Goal: Task Accomplishment & Management: Manage account settings

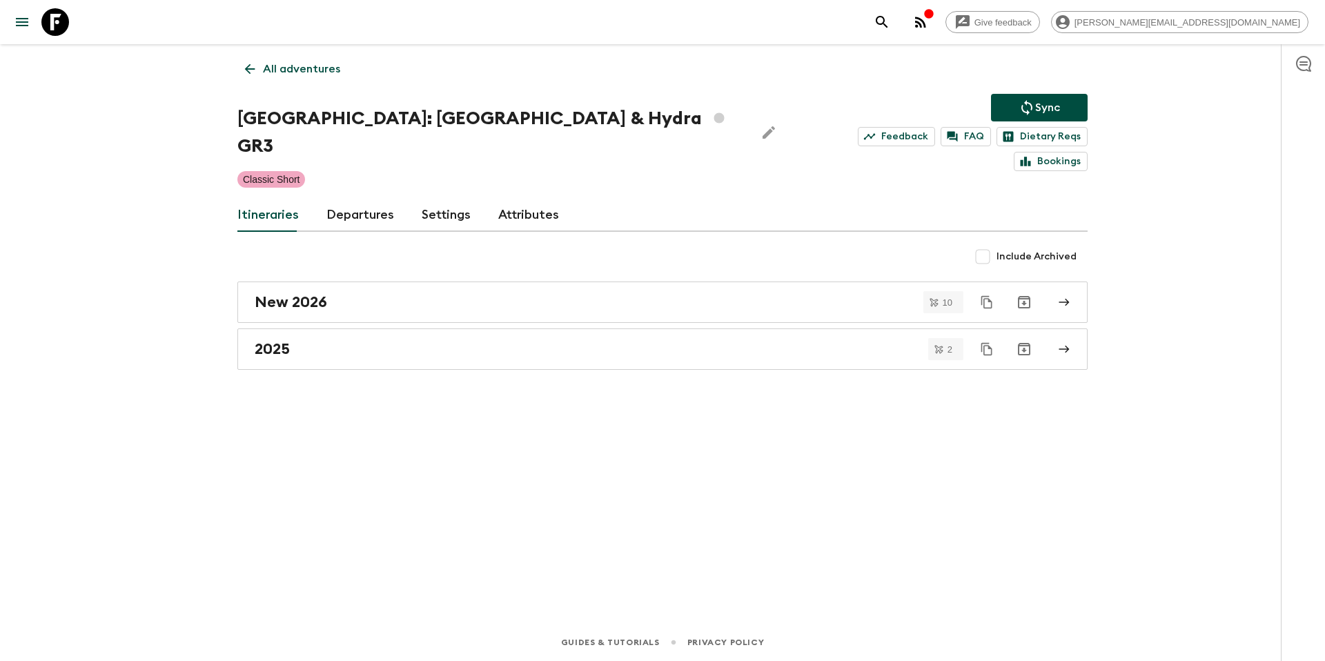
click at [310, 72] on p "All adventures" at bounding box center [301, 69] width 77 height 17
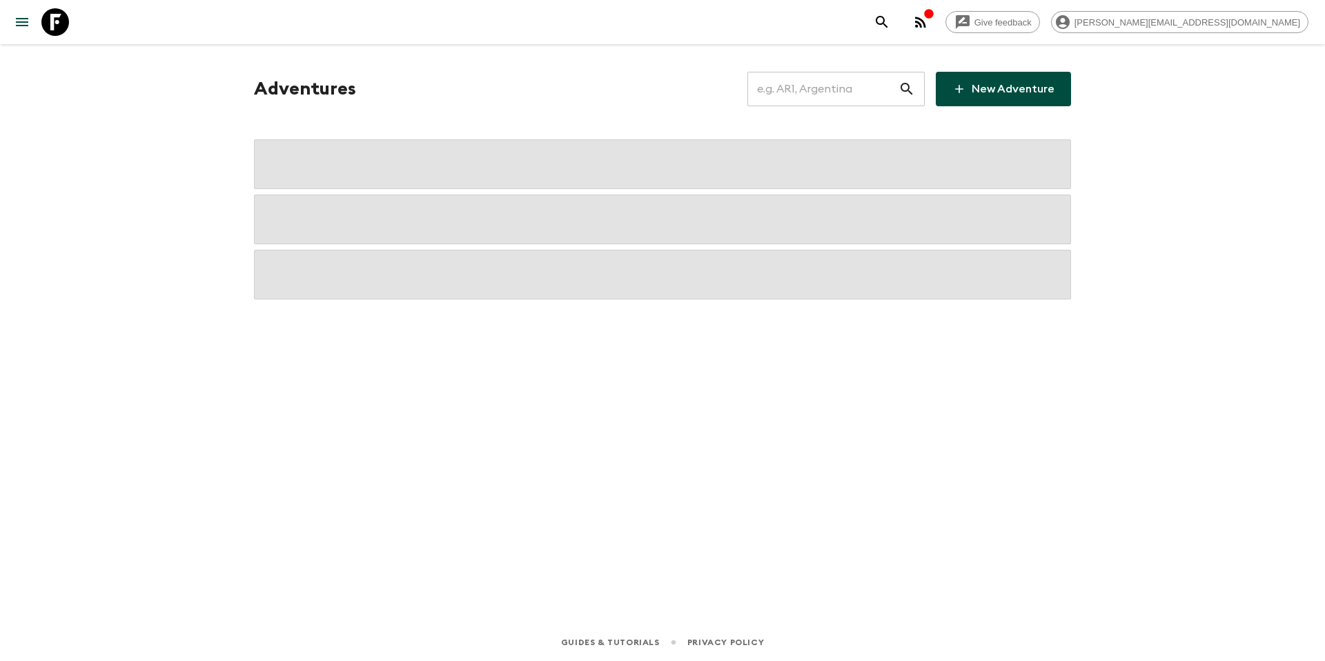
click at [809, 97] on input "text" at bounding box center [822, 89] width 151 height 39
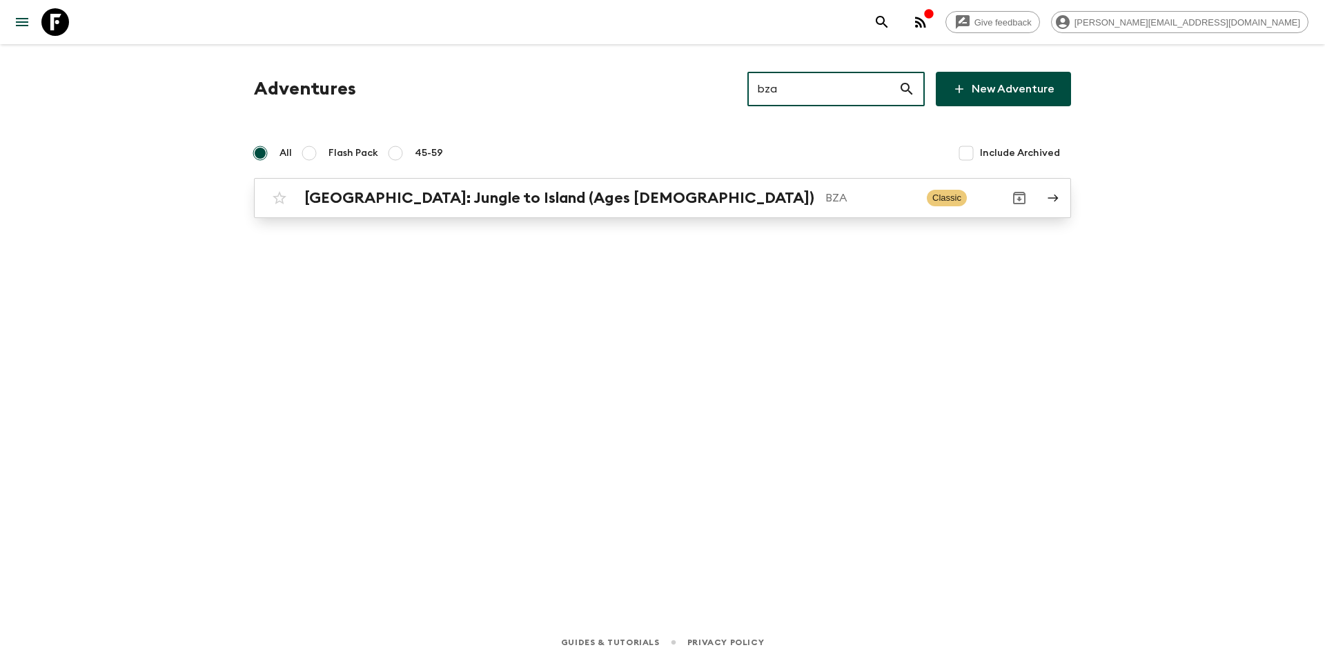
type input "bza"
click at [825, 199] on p "BZA" at bounding box center [870, 198] width 90 height 17
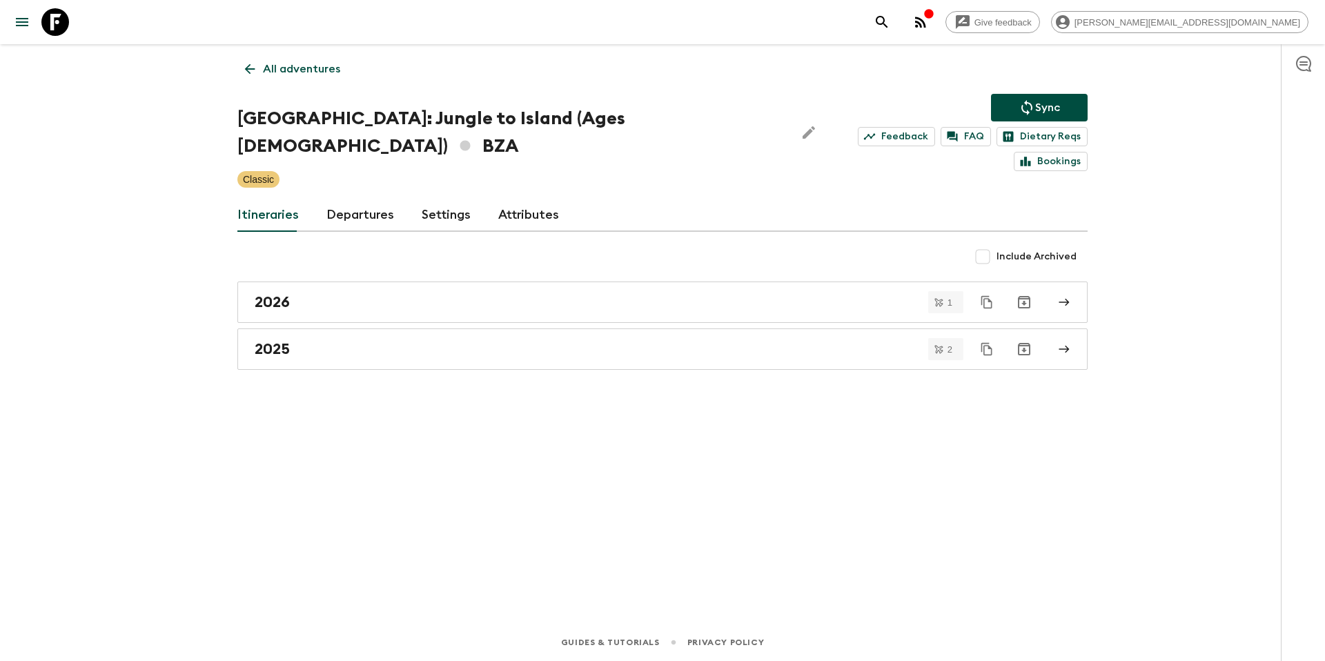
click at [344, 199] on link "Departures" at bounding box center [360, 215] width 68 height 33
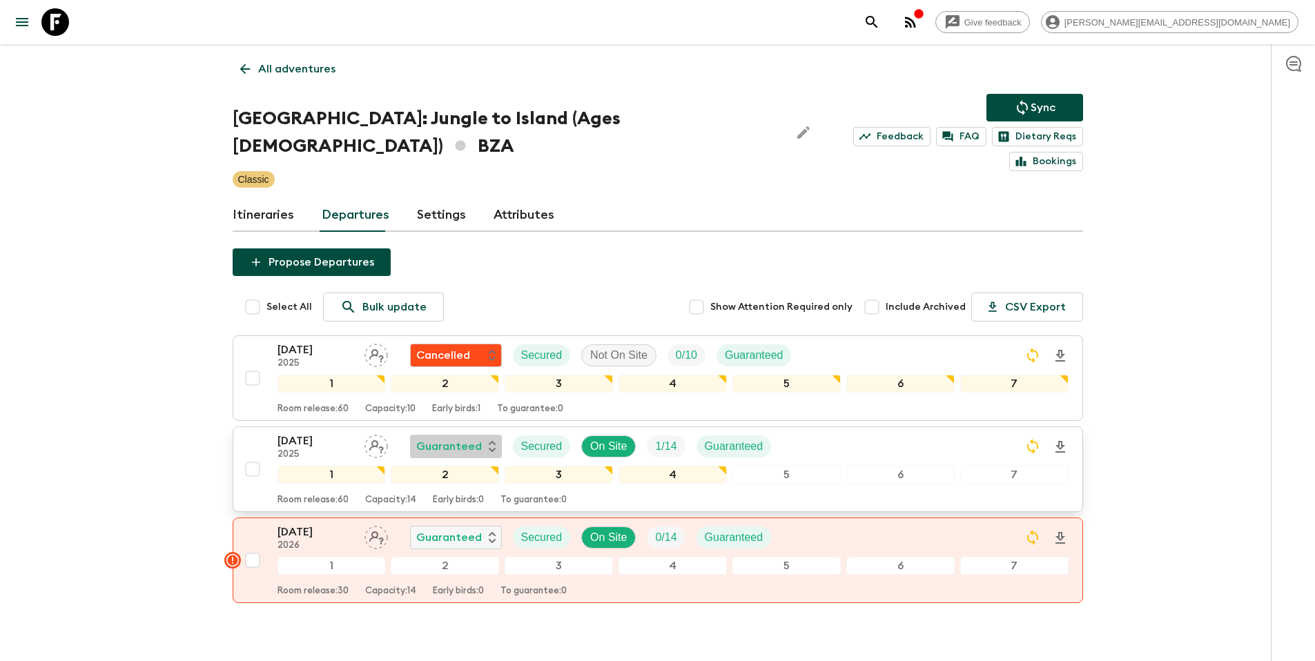
click at [473, 438] on p "Guaranteed" at bounding box center [449, 446] width 66 height 17
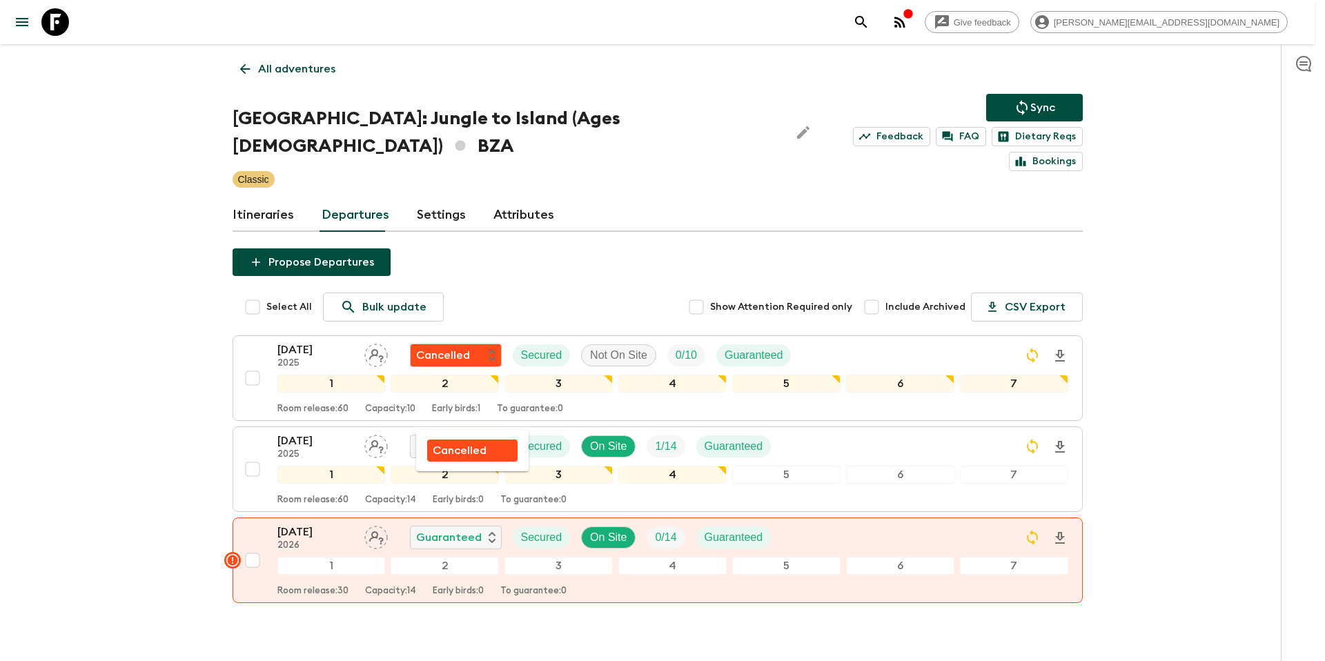
click at [469, 455] on p "Cancelled" at bounding box center [460, 450] width 54 height 17
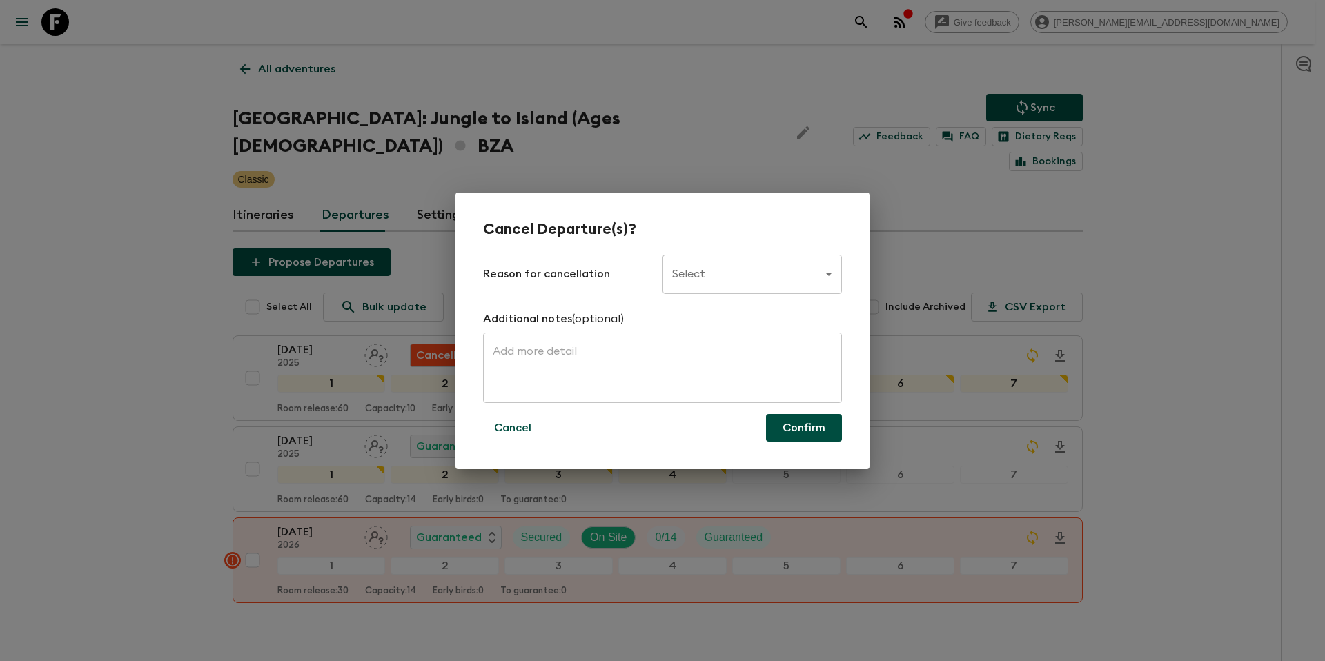
click at [769, 251] on div "Cancel Departure(s)? Reason for cancellation Select ​ Additional notes (optiona…" at bounding box center [662, 331] width 414 height 277
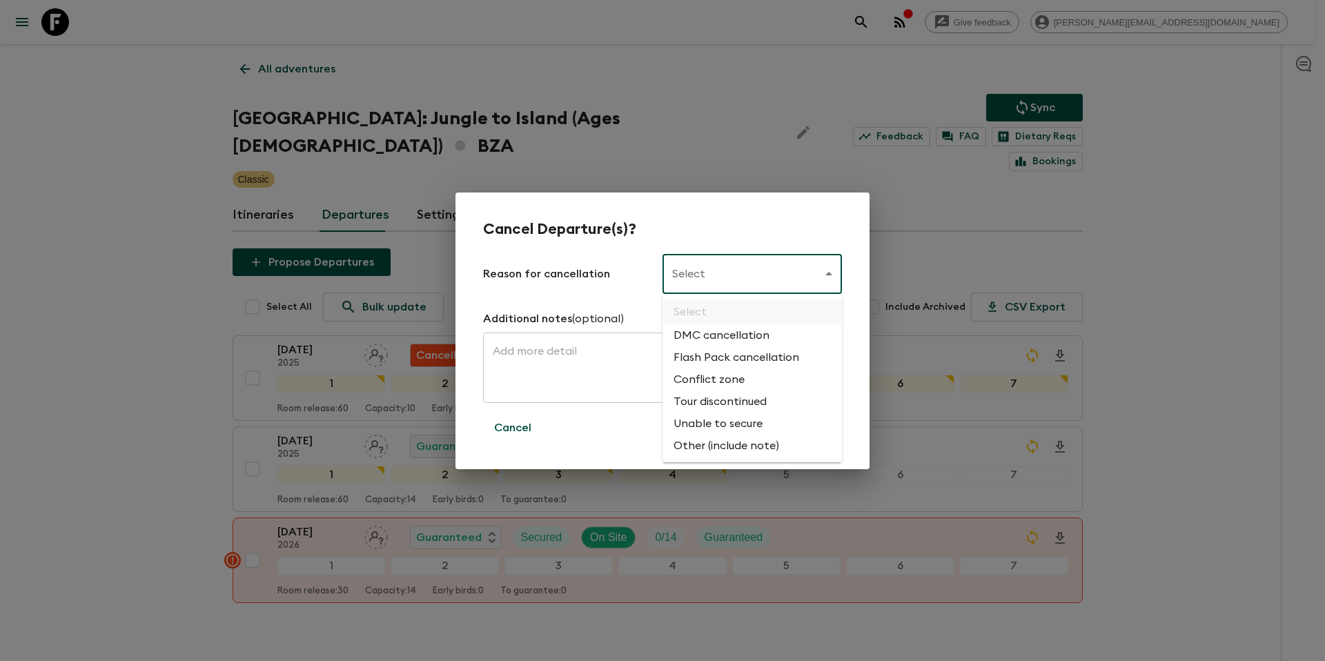
drag, startPoint x: 763, startPoint y: 267, endPoint x: 758, endPoint y: 315, distance: 47.9
click at [763, 268] on body "Give feedback [PERSON_NAME][EMAIL_ADDRESS][DOMAIN_NAME] All adventures [GEOGRAP…" at bounding box center [662, 364] width 1325 height 729
click at [749, 353] on li "Flash Pack cancellation" at bounding box center [751, 357] width 179 height 22
type input "FLASHPACK_CANCELLATION"
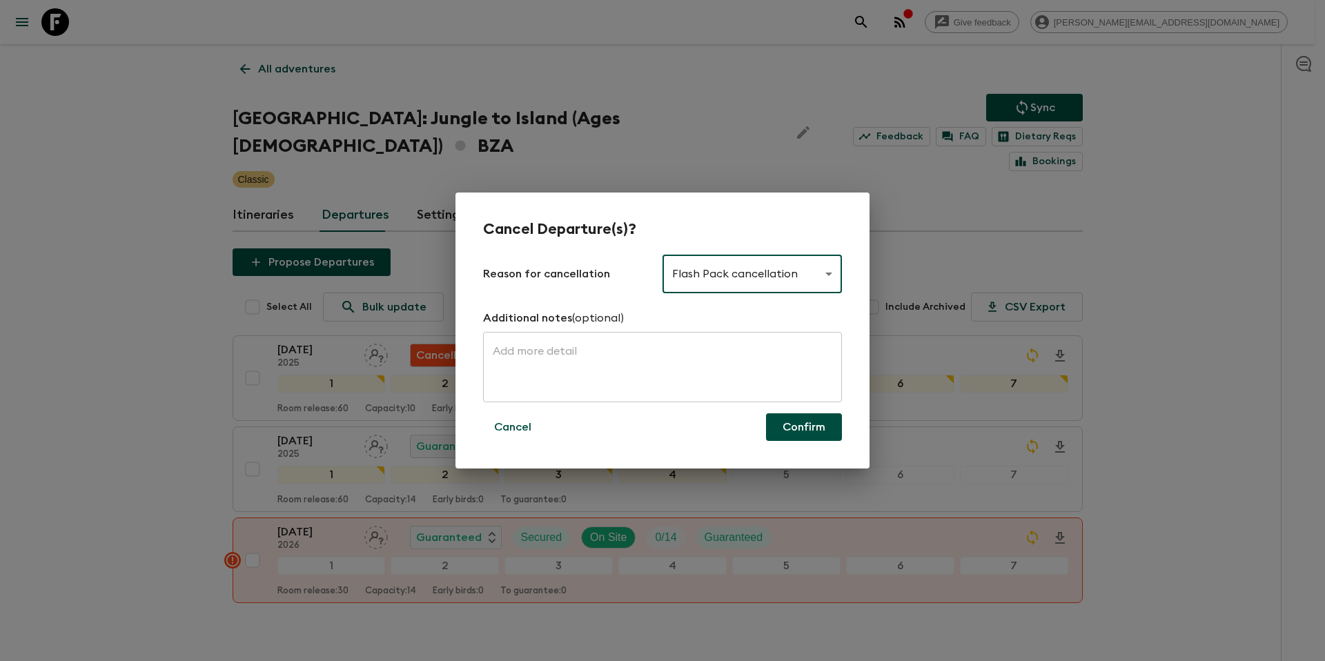
click at [792, 431] on button "Confirm" at bounding box center [804, 427] width 76 height 28
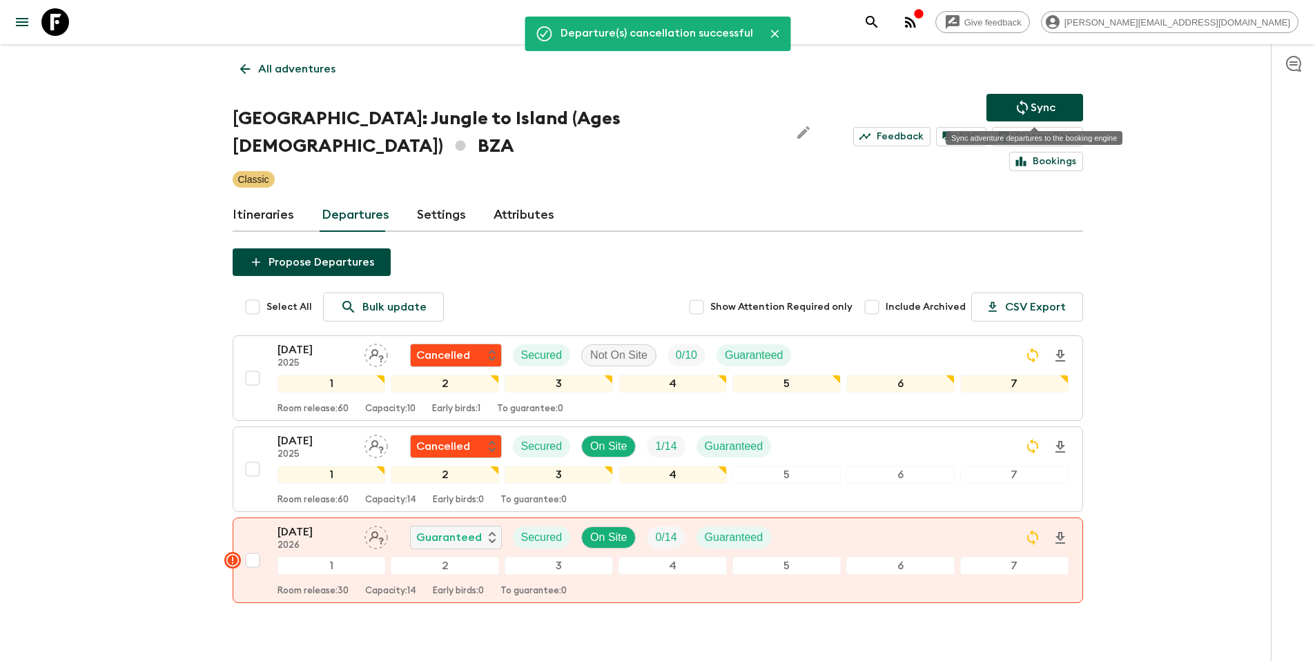
click at [1031, 106] on p "Sync" at bounding box center [1042, 107] width 25 height 17
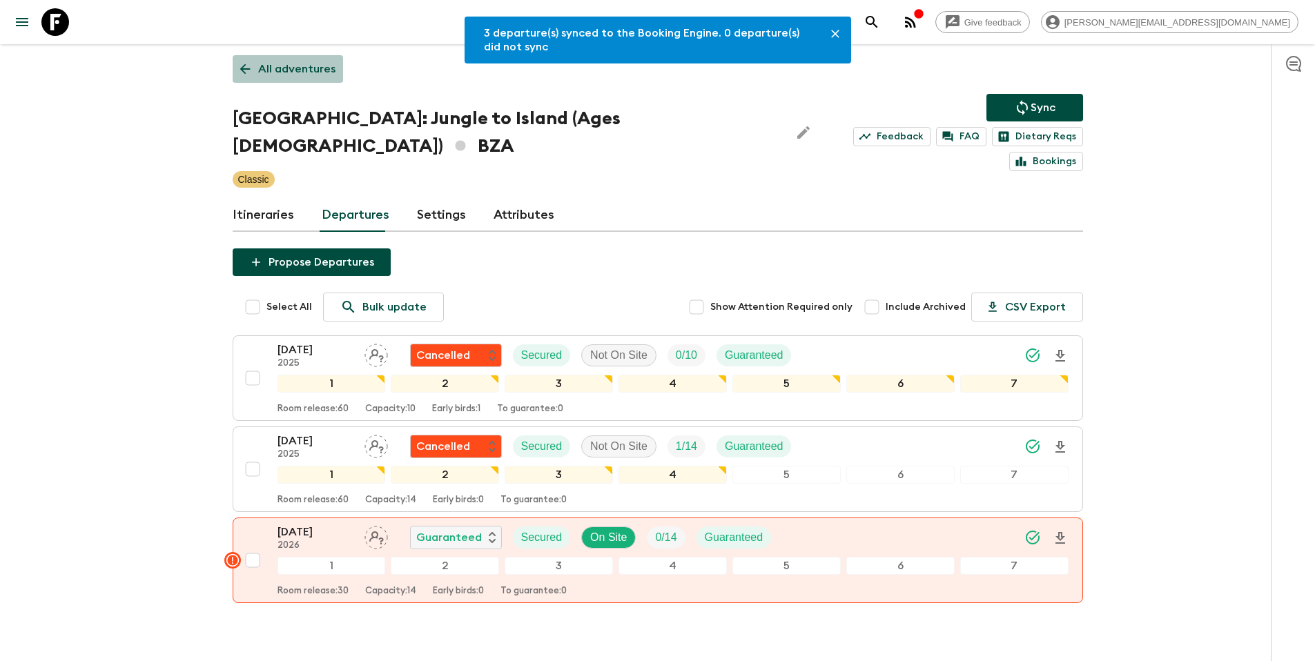
click at [320, 61] on p "All adventures" at bounding box center [296, 69] width 77 height 17
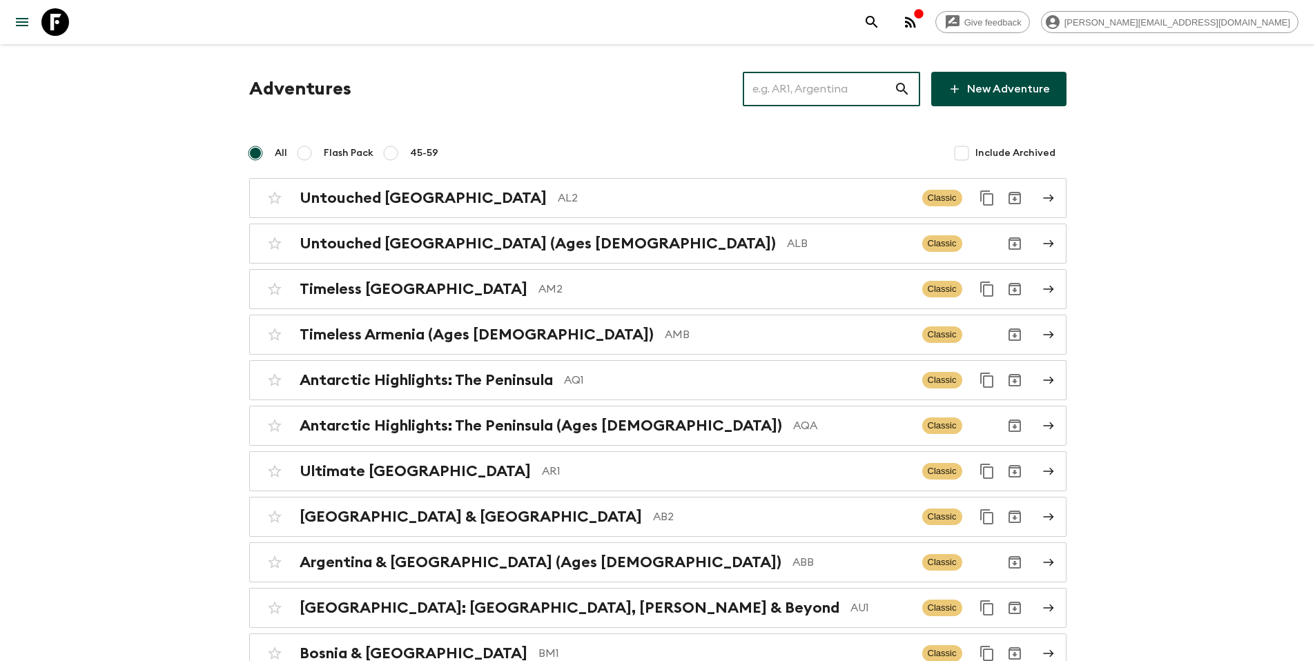
click at [852, 93] on input "text" at bounding box center [818, 89] width 151 height 39
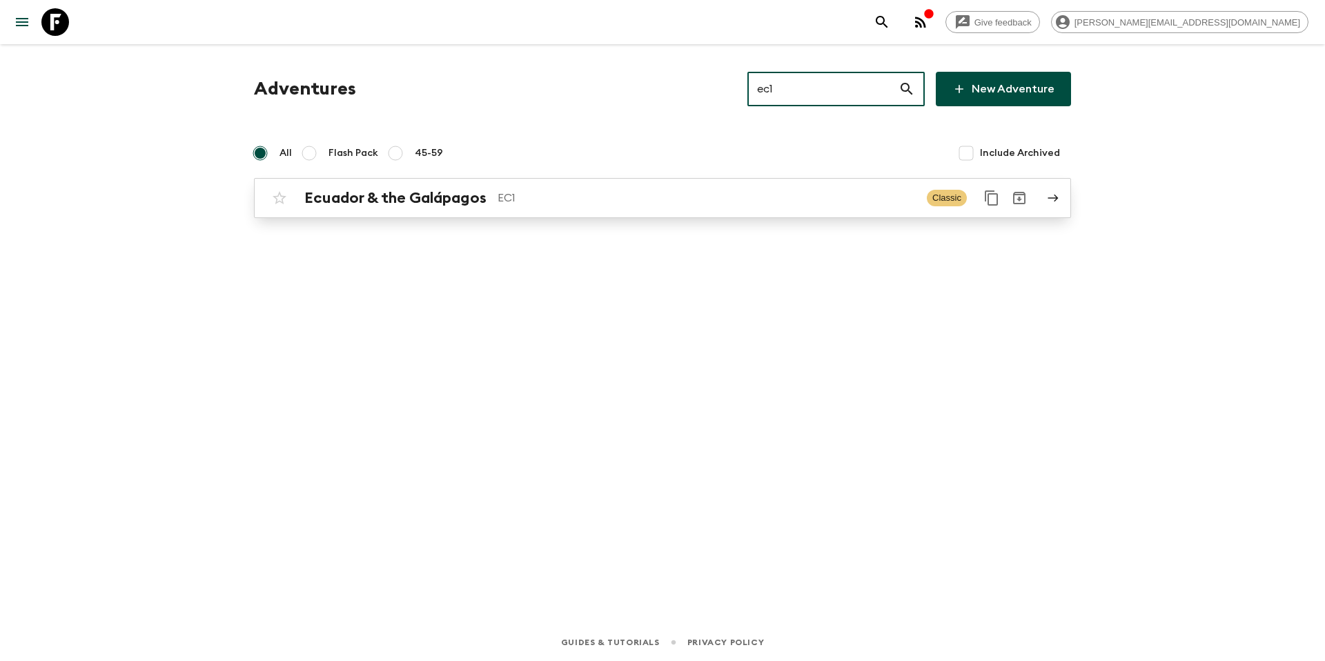
type input "ec1"
click at [571, 211] on div "Ecuador & the Galápagos EC1 Classic" at bounding box center [636, 198] width 740 height 28
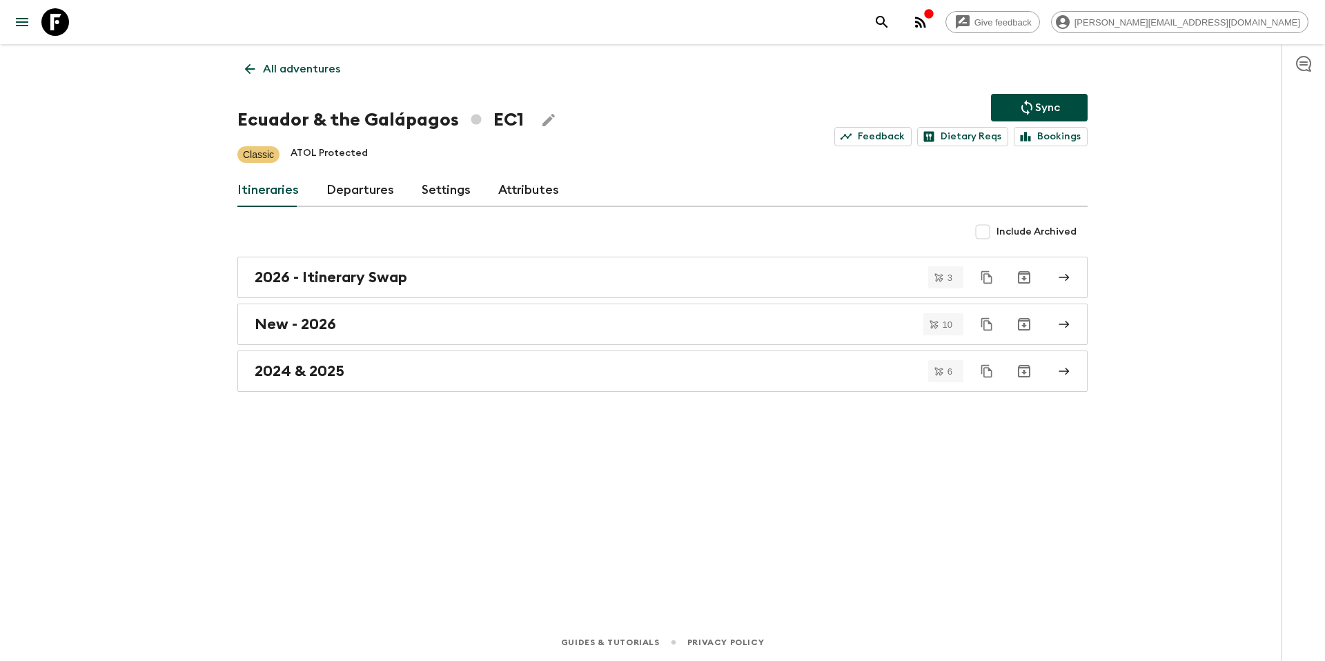
click at [345, 192] on link "Departures" at bounding box center [360, 190] width 68 height 33
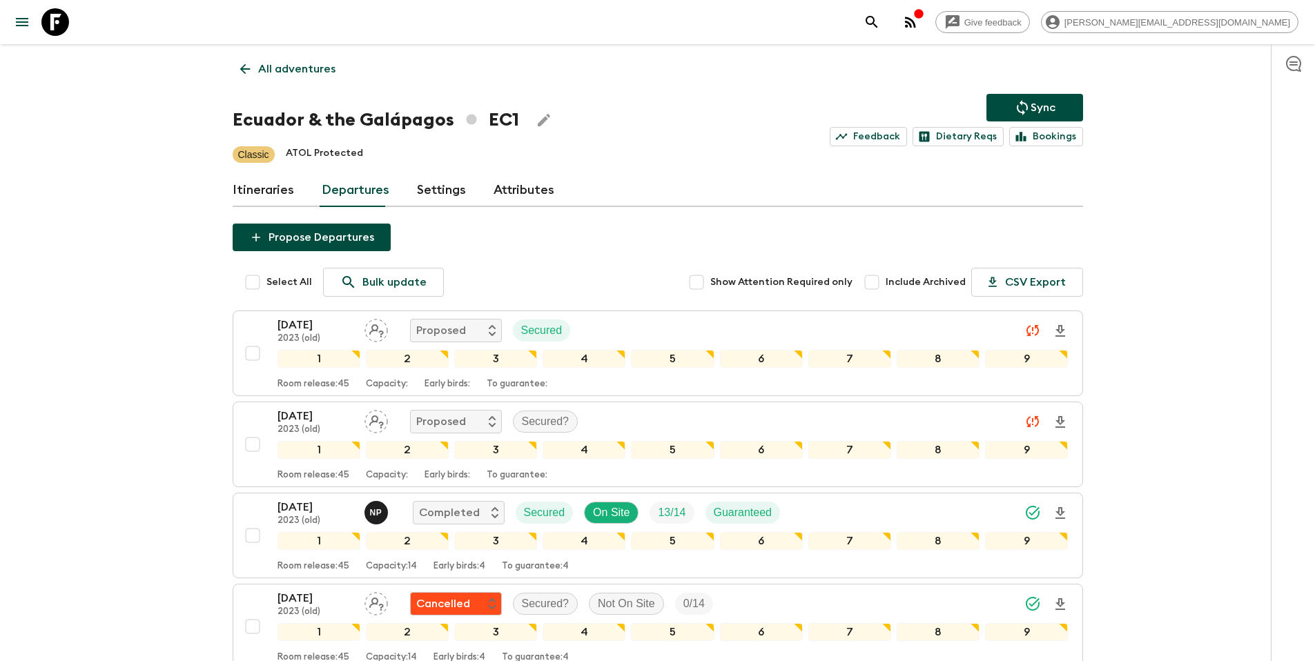
click at [1040, 99] on p "Sync" at bounding box center [1042, 107] width 25 height 17
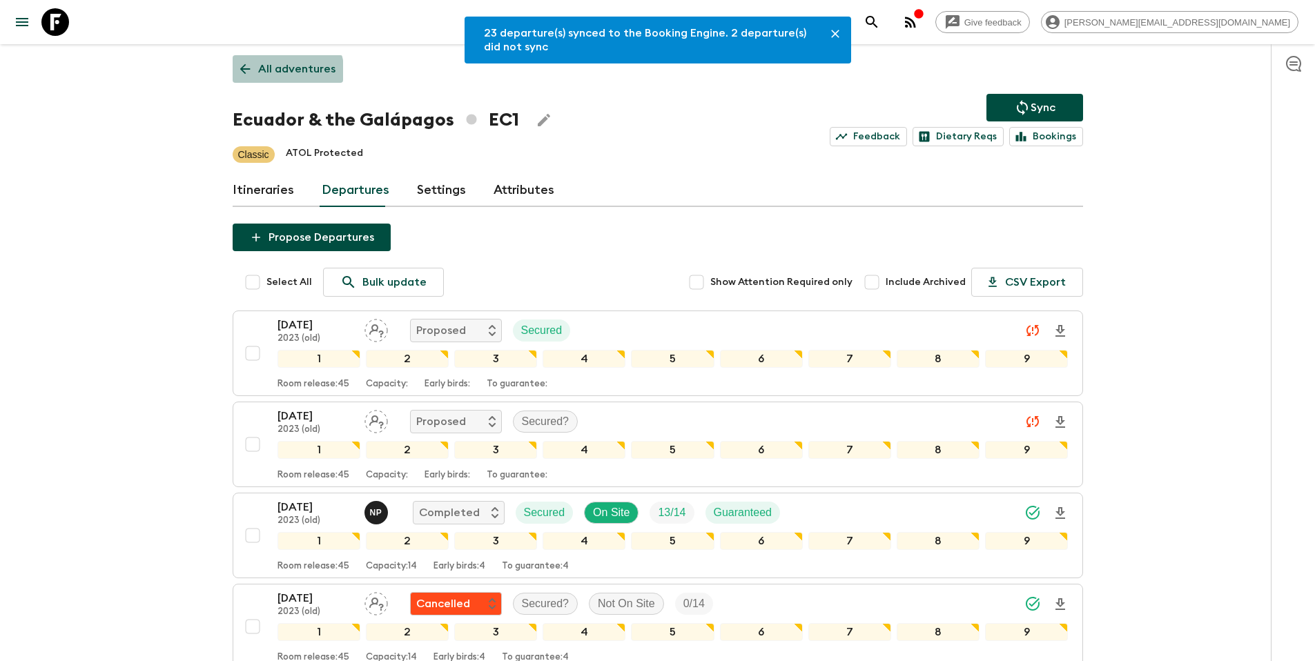
click at [275, 74] on p "All adventures" at bounding box center [296, 69] width 77 height 17
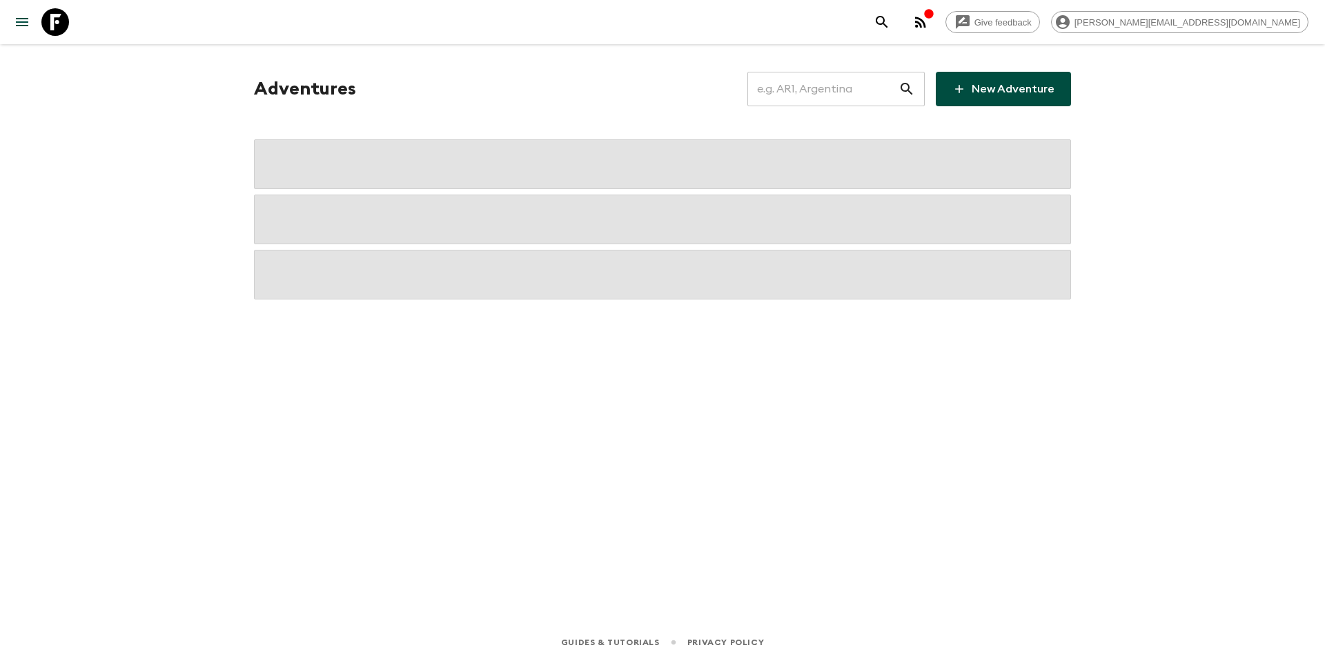
click at [823, 98] on input "text" at bounding box center [822, 89] width 151 height 39
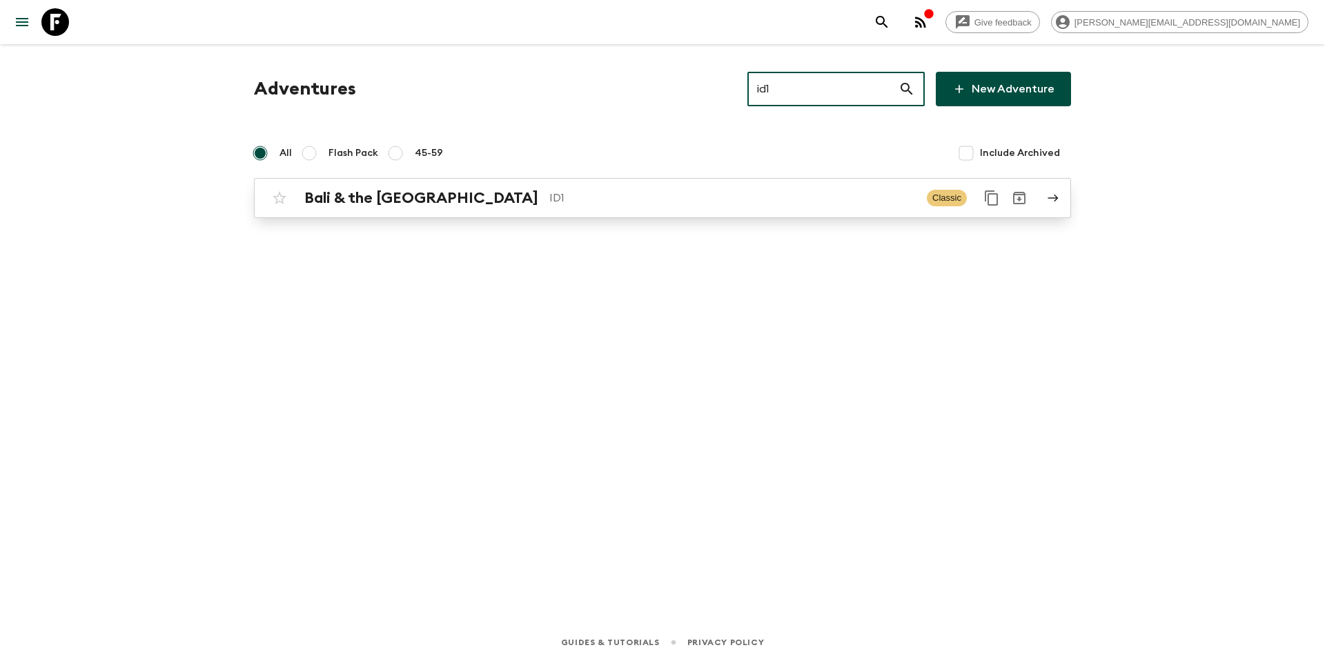
type input "id1"
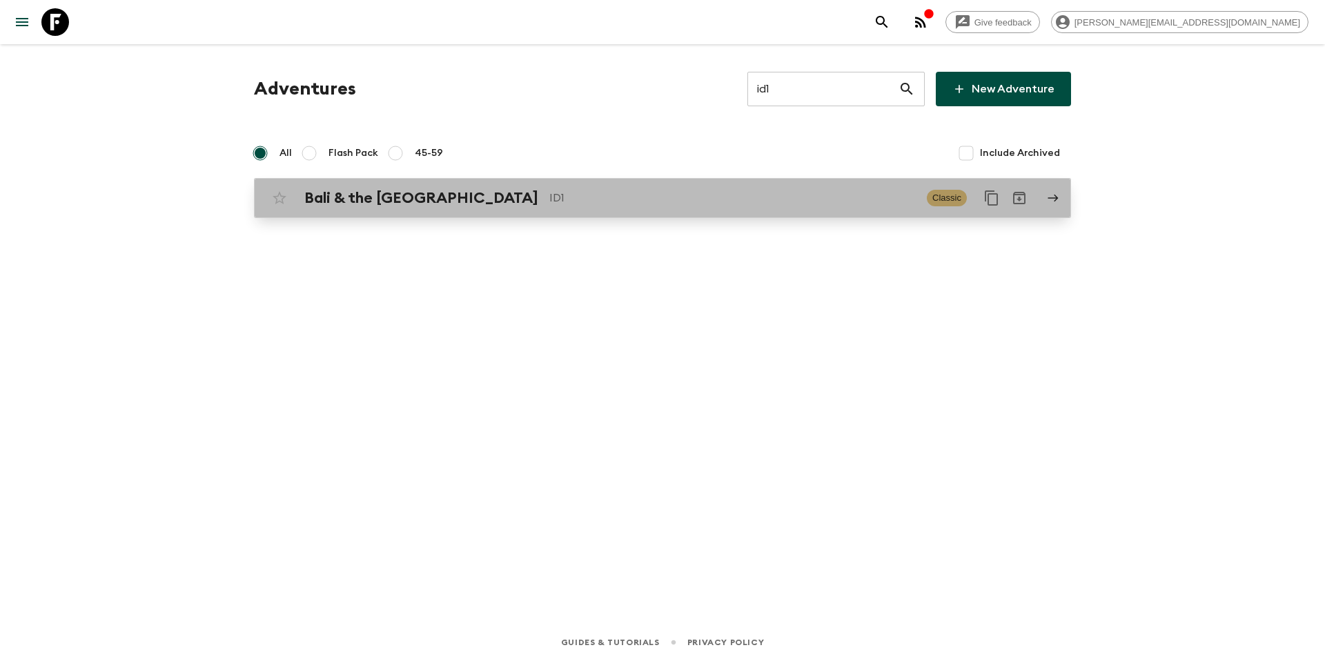
click at [662, 202] on p "ID1" at bounding box center [732, 198] width 366 height 17
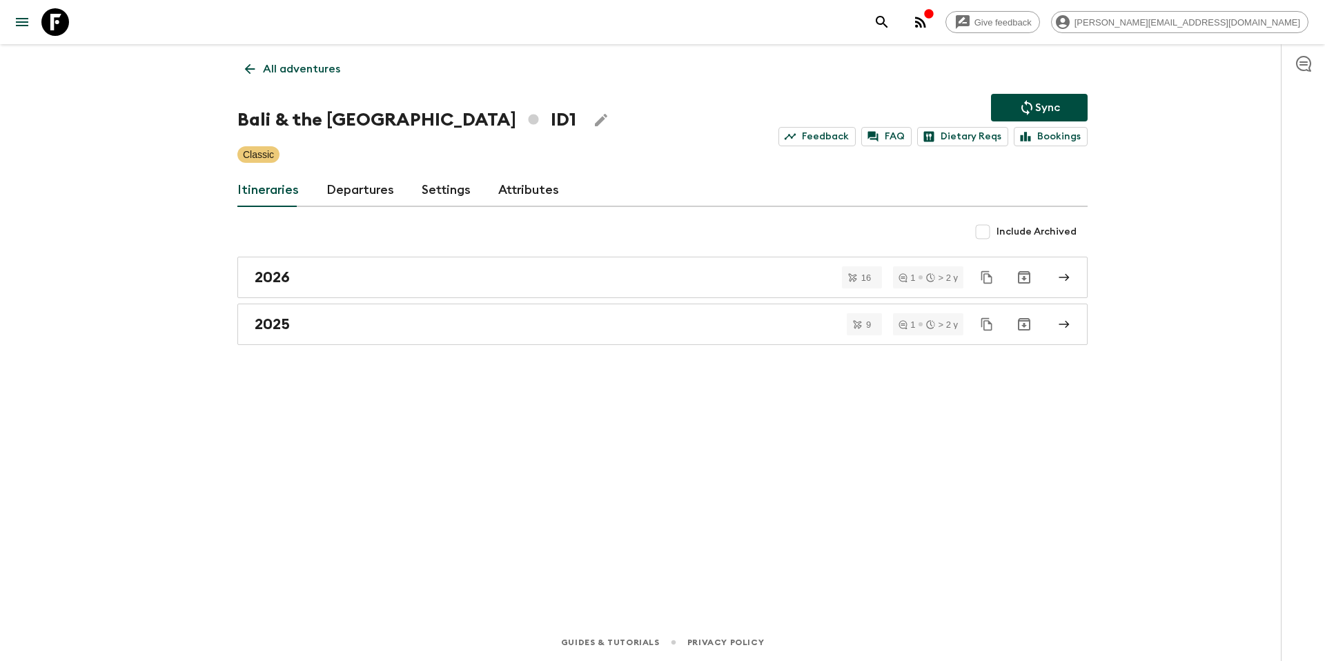
click at [362, 187] on link "Departures" at bounding box center [360, 190] width 68 height 33
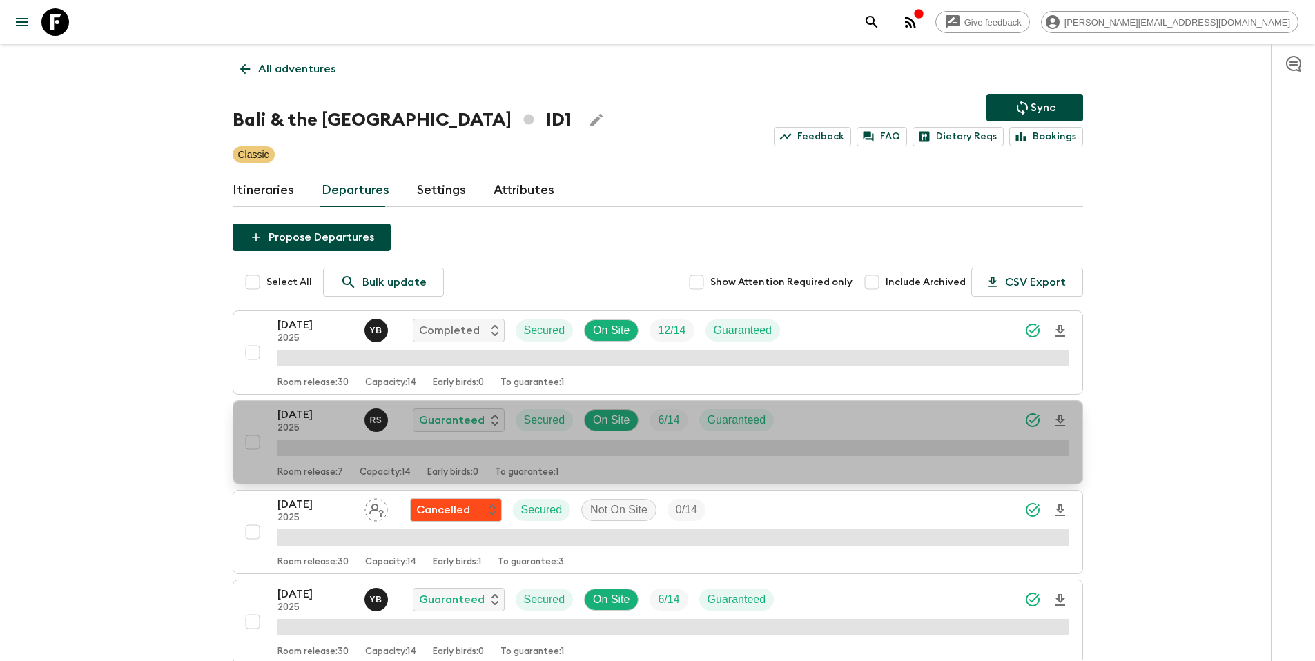
click at [821, 418] on div "[DATE] 2025 R S Guaranteed Secured On Site 6 / 14 Guaranteed" at bounding box center [672, 420] width 791 height 28
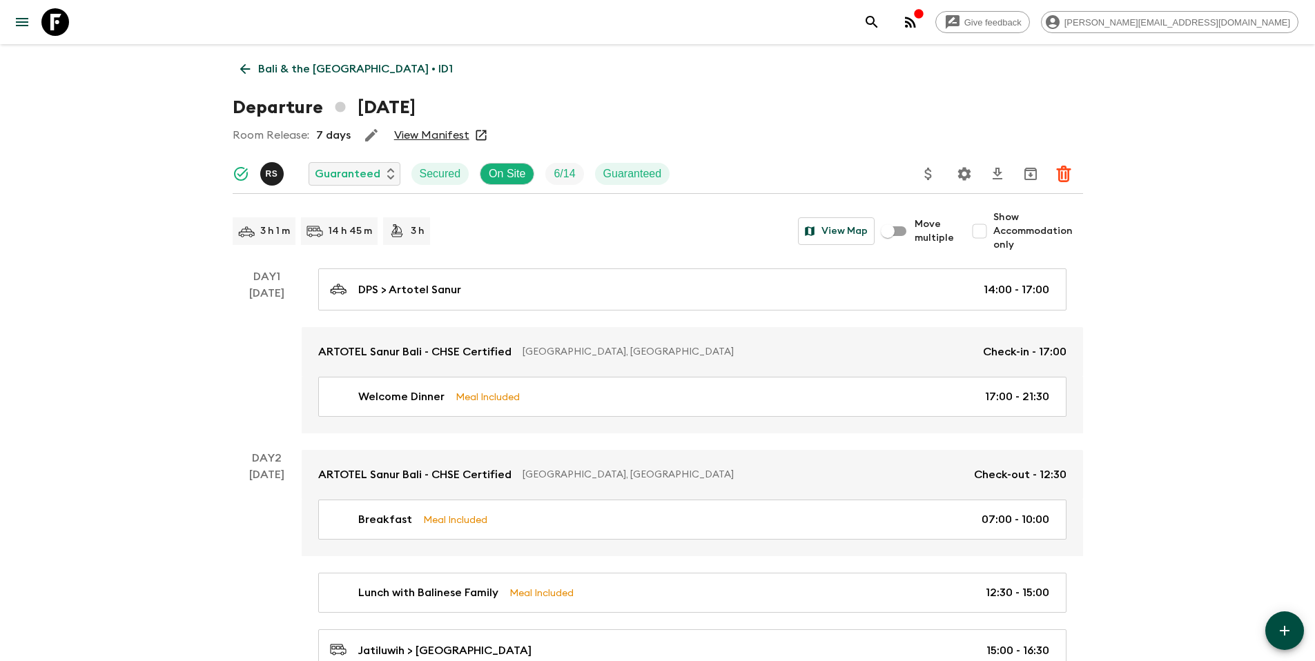
click at [930, 177] on icon "Update Price, Early Bird Discount and Costs" at bounding box center [928, 174] width 7 height 12
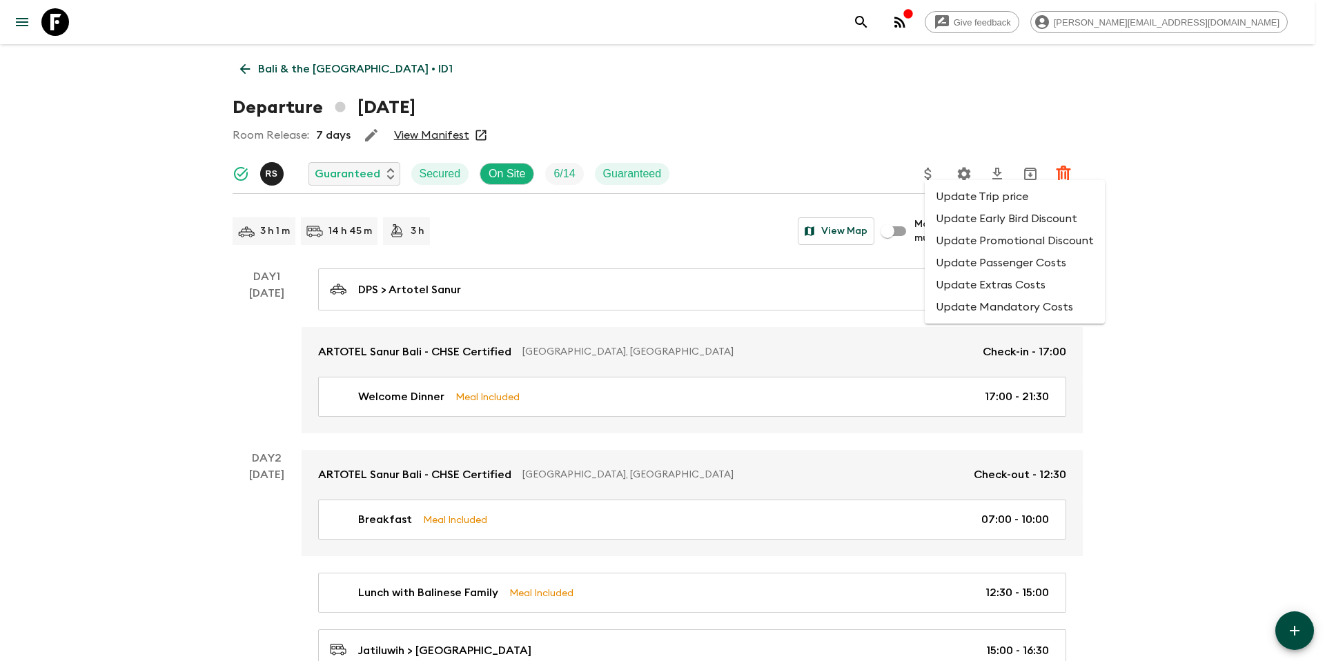
click at [957, 242] on li "Update Promotional Discount" at bounding box center [1015, 241] width 180 height 22
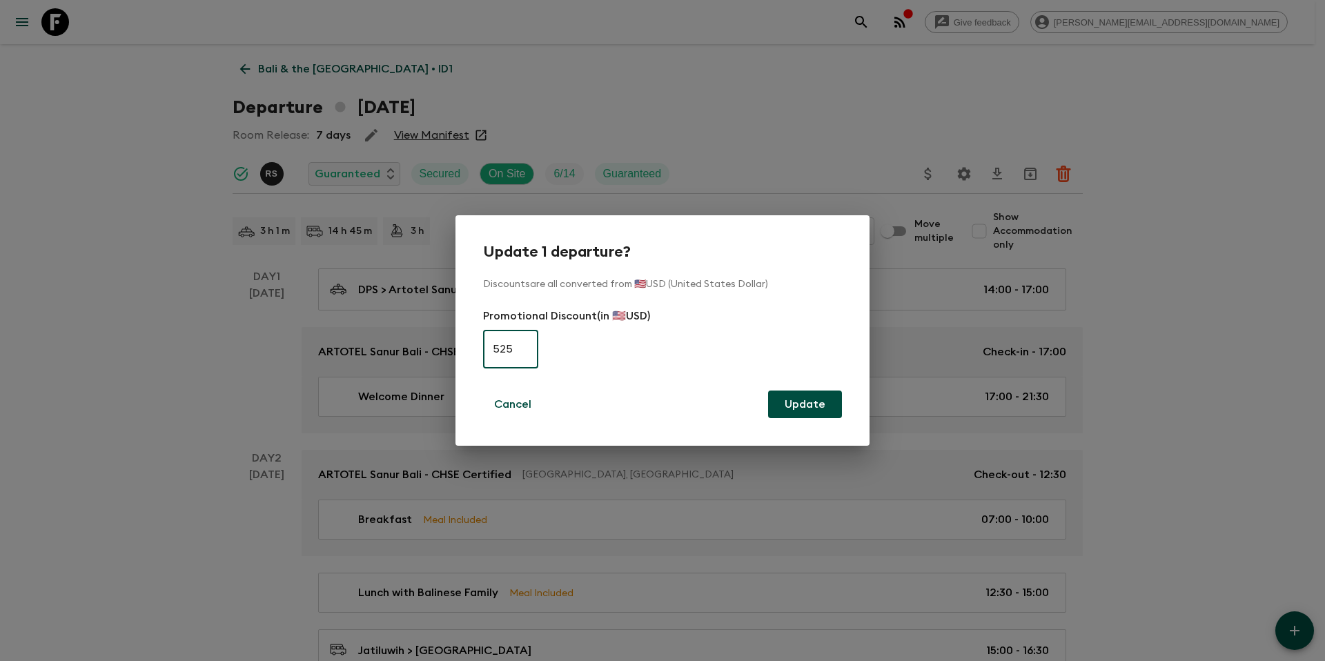
click at [519, 353] on input "525" at bounding box center [510, 349] width 55 height 39
click at [520, 353] on input "525" at bounding box center [510, 349] width 55 height 39
type input "0"
click at [818, 404] on button "Update" at bounding box center [805, 405] width 74 height 28
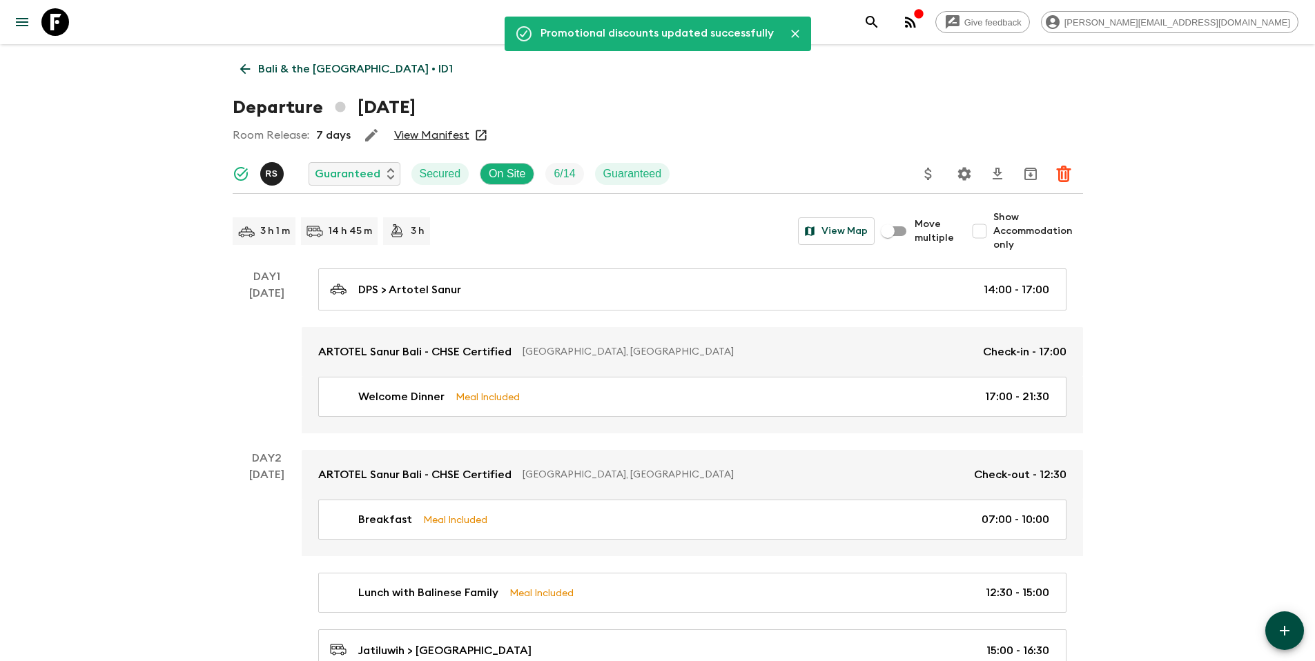
click at [351, 77] on p "Bali & the [GEOGRAPHIC_DATA] • ID1" at bounding box center [355, 69] width 195 height 17
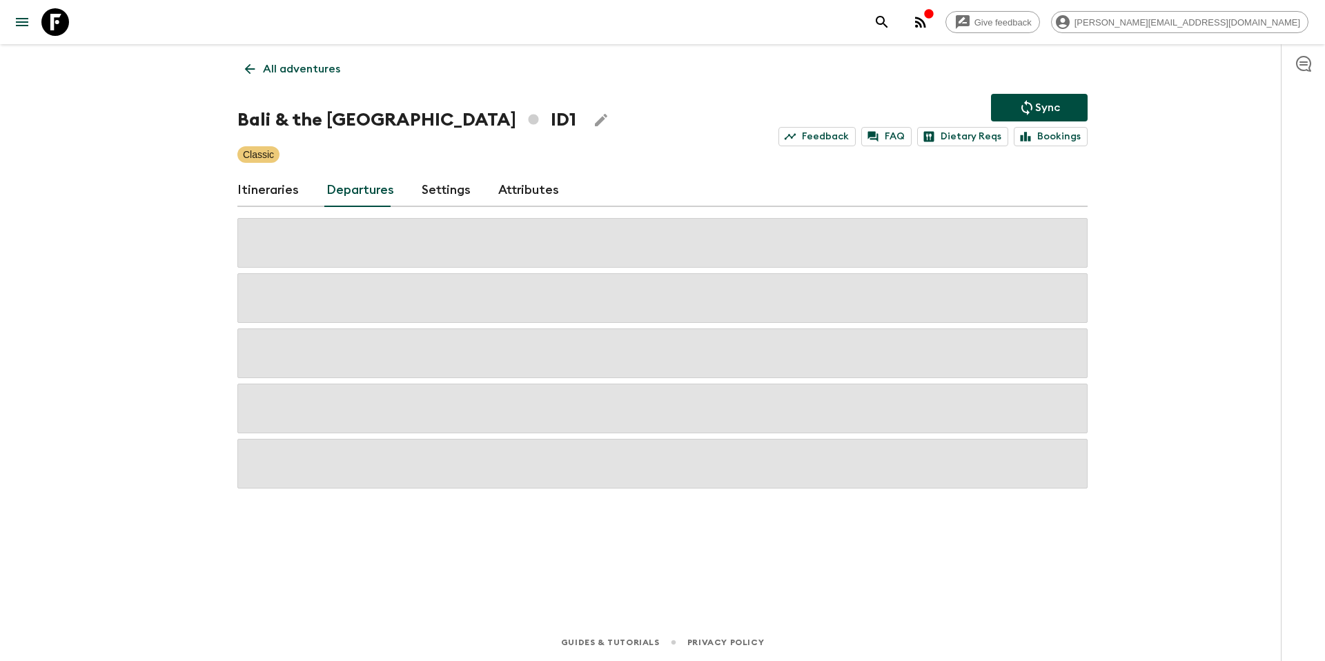
click at [1046, 108] on p "Sync" at bounding box center [1047, 107] width 25 height 17
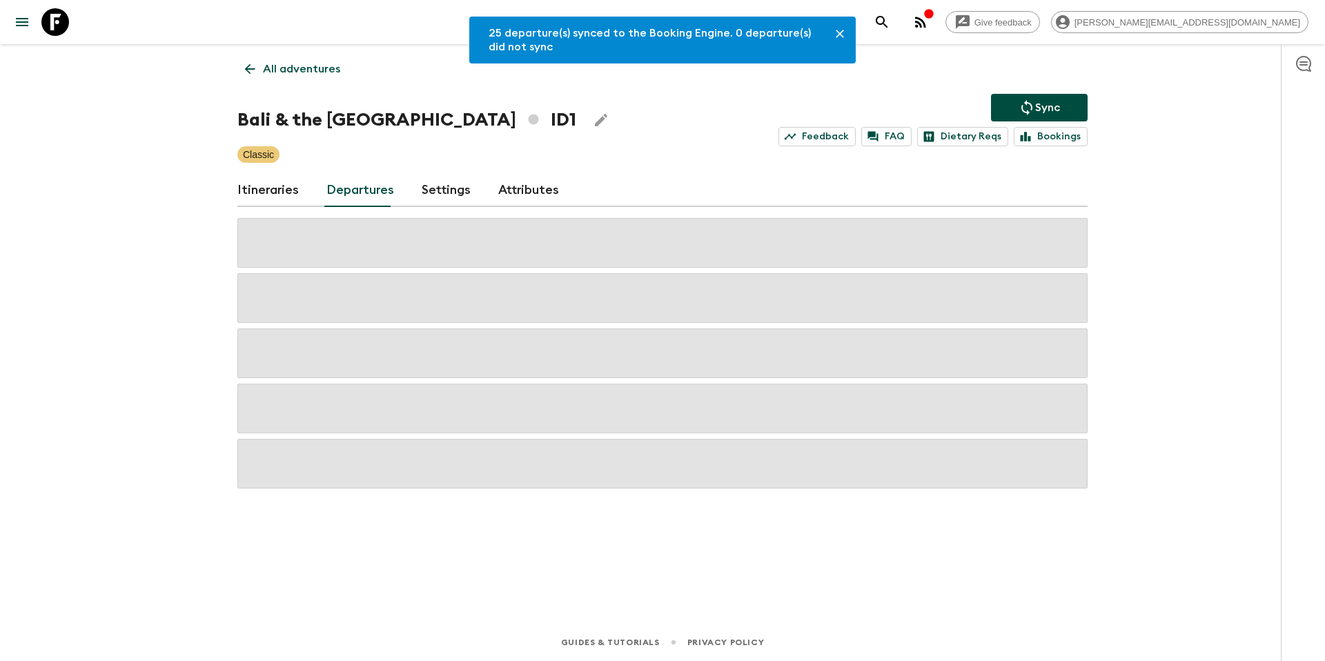
click at [276, 72] on p "All adventures" at bounding box center [301, 69] width 77 height 17
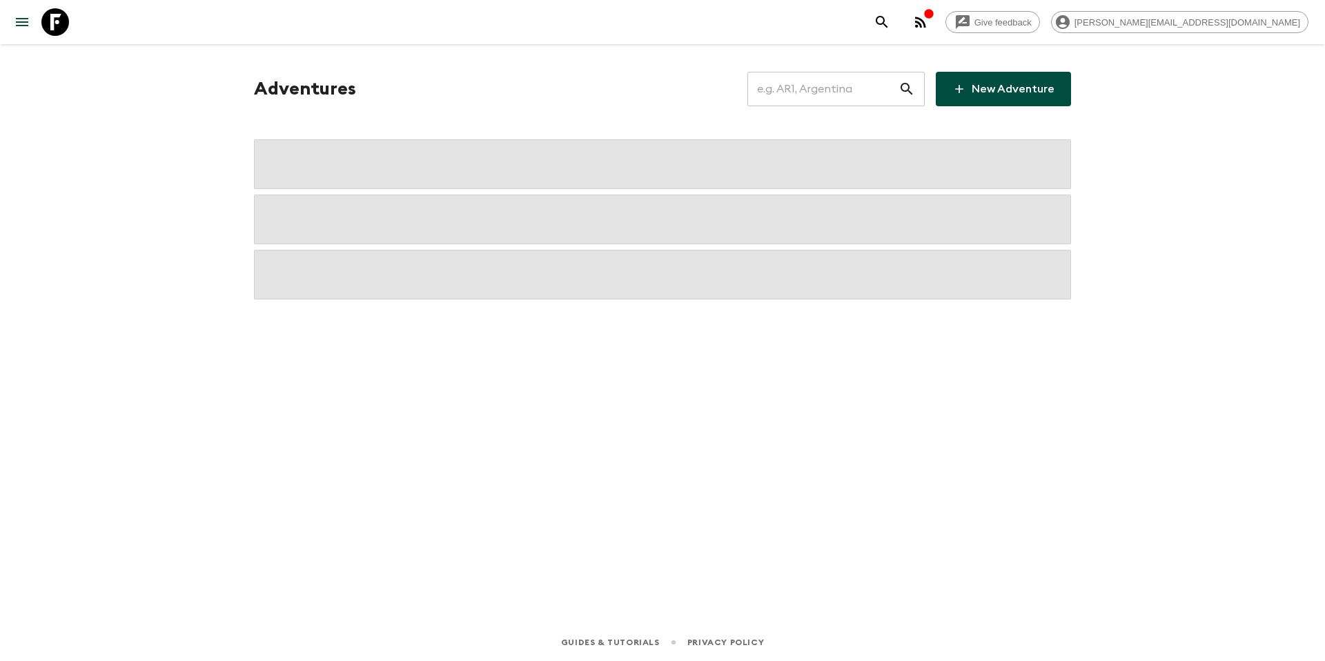
click at [806, 97] on input "text" at bounding box center [822, 89] width 151 height 39
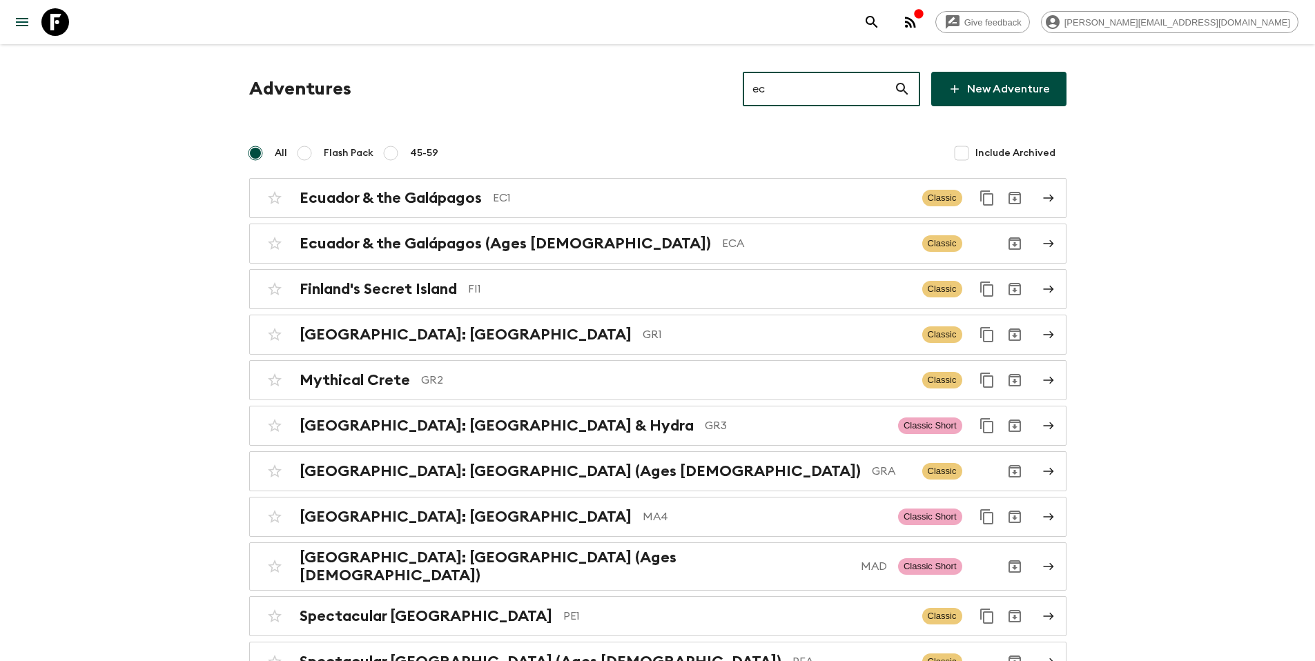
type input "ec1"
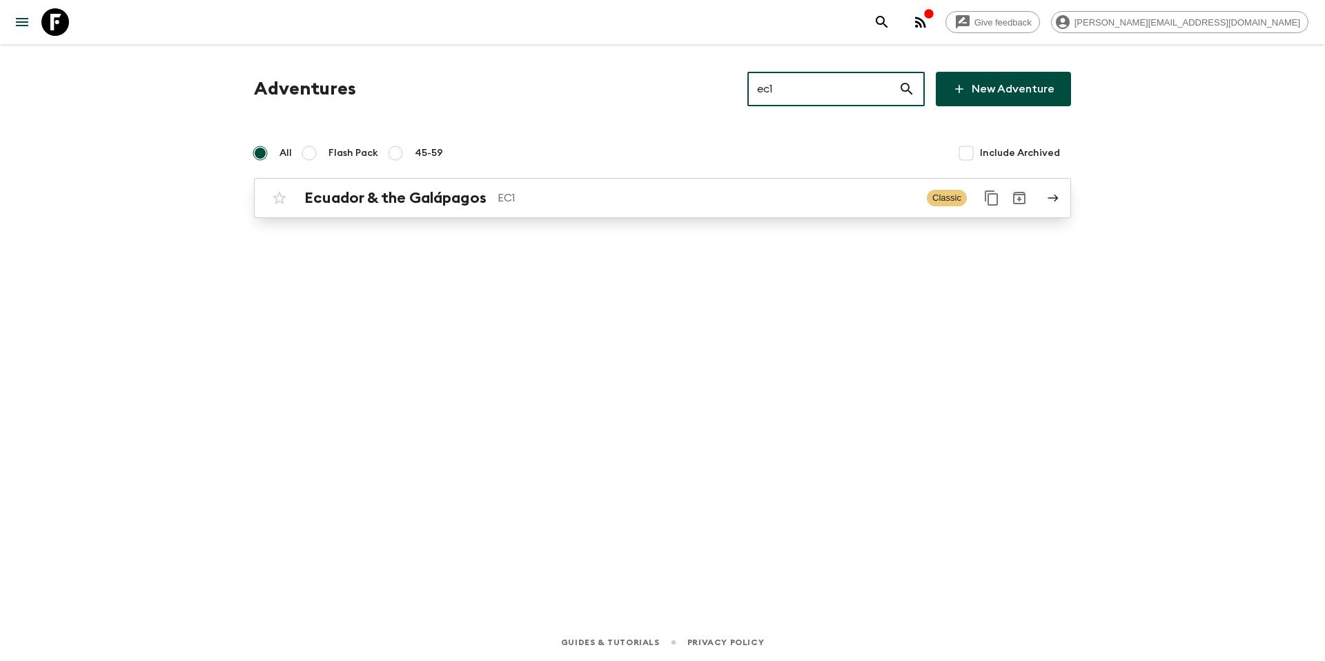
click at [655, 193] on p "EC1" at bounding box center [707, 198] width 418 height 17
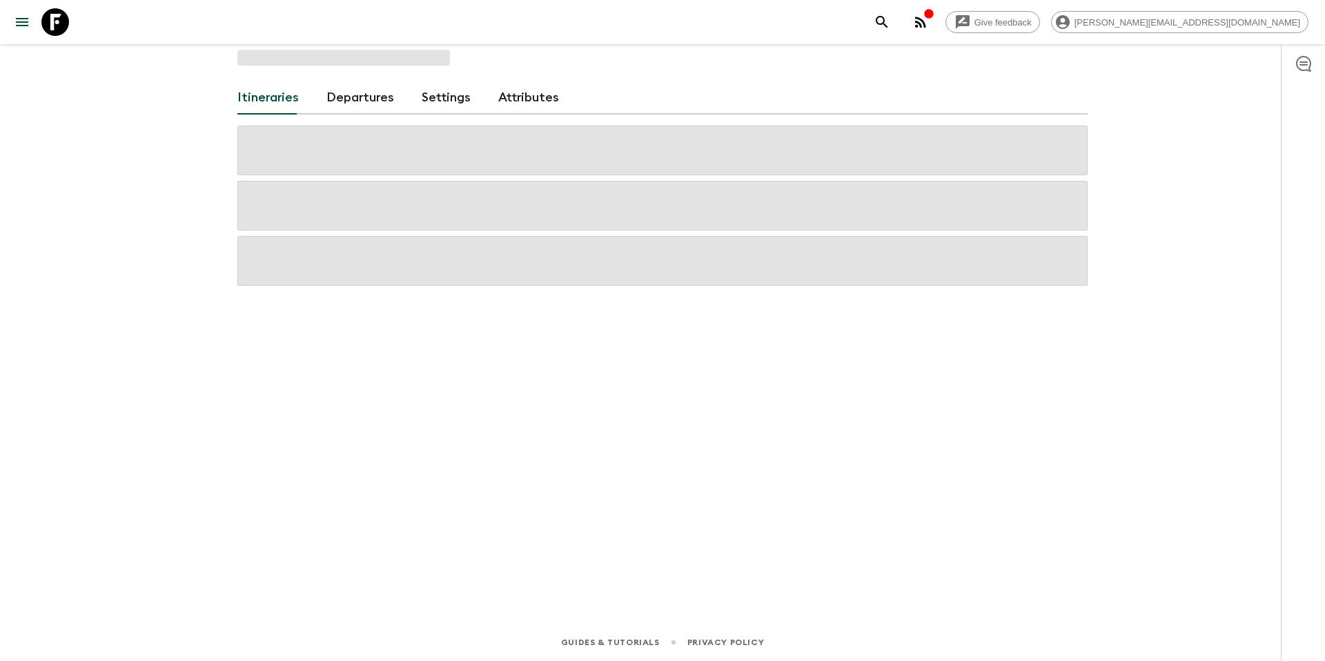
click at [355, 104] on link "Departures" at bounding box center [360, 97] width 68 height 33
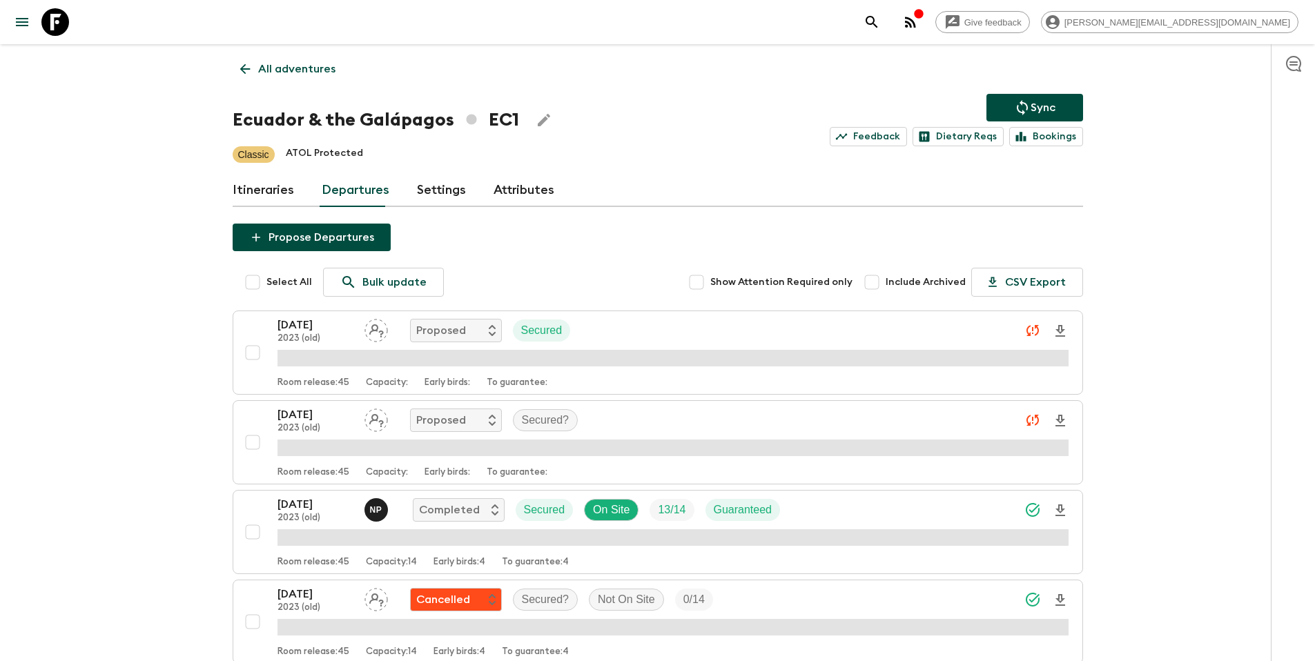
scroll to position [802, 0]
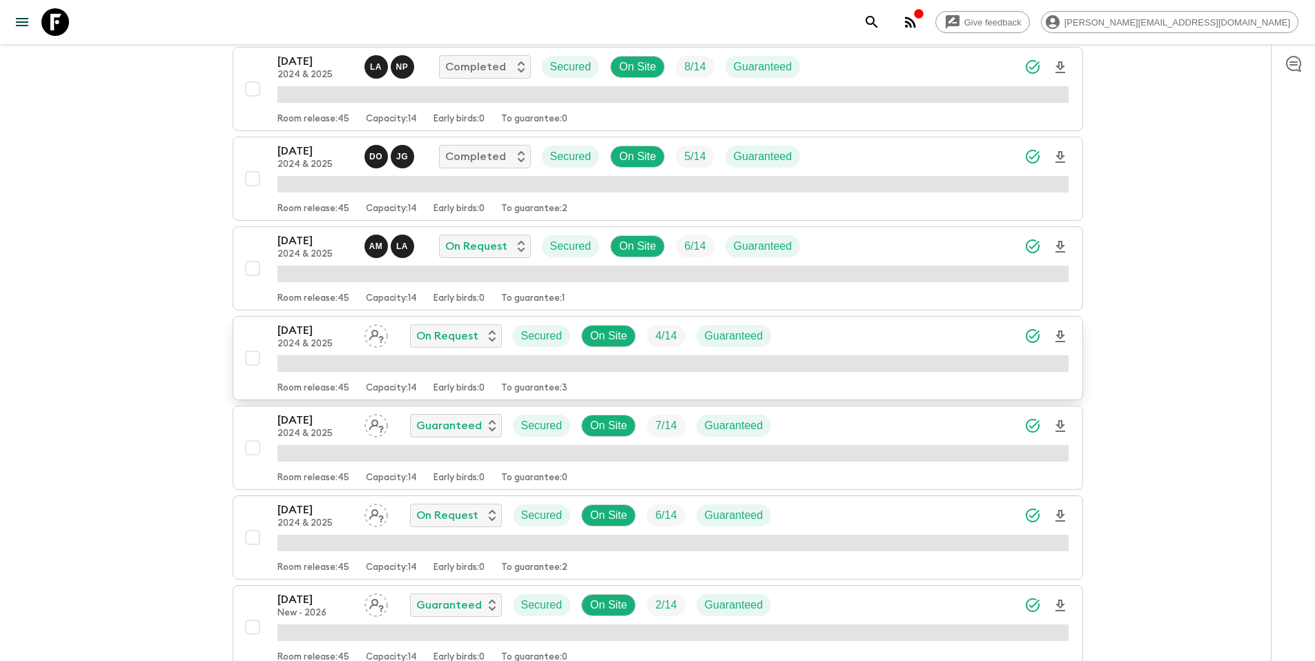
click at [823, 343] on div "[DATE] 2024 & 2025 On Request Secured On Site 4 / 14 Guaranteed" at bounding box center [672, 336] width 791 height 28
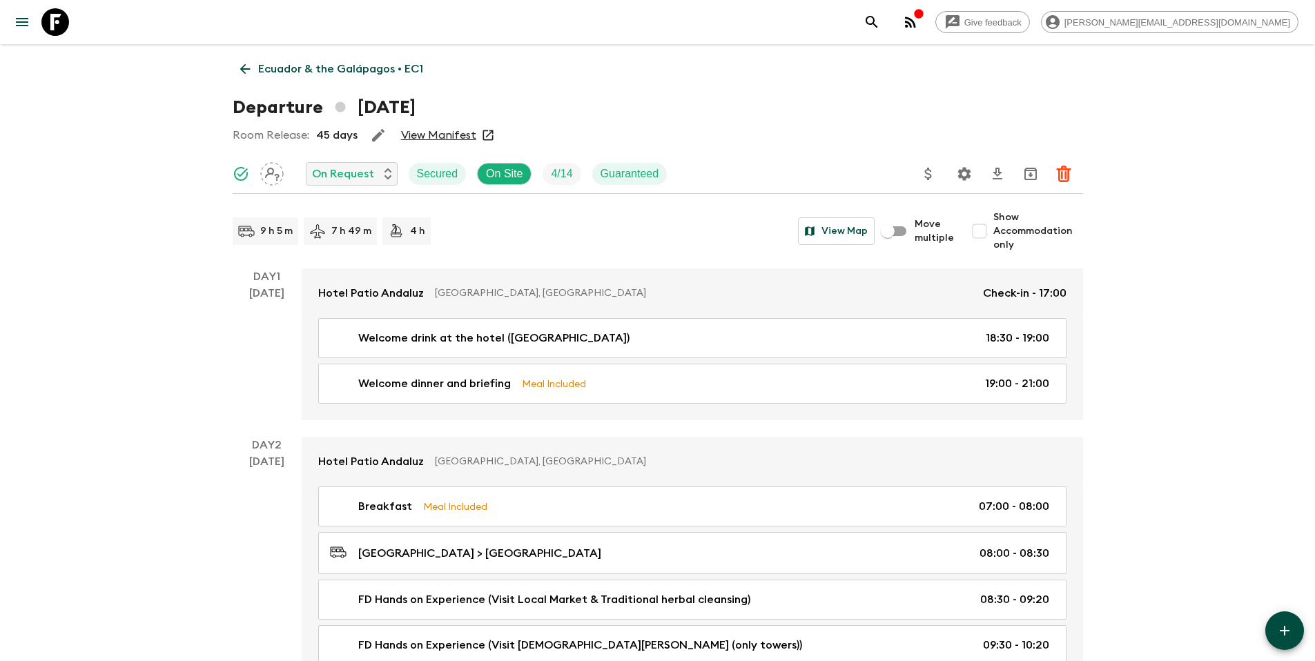
click at [940, 176] on button "Update Price, Early Bird Discount and Costs" at bounding box center [928, 174] width 28 height 28
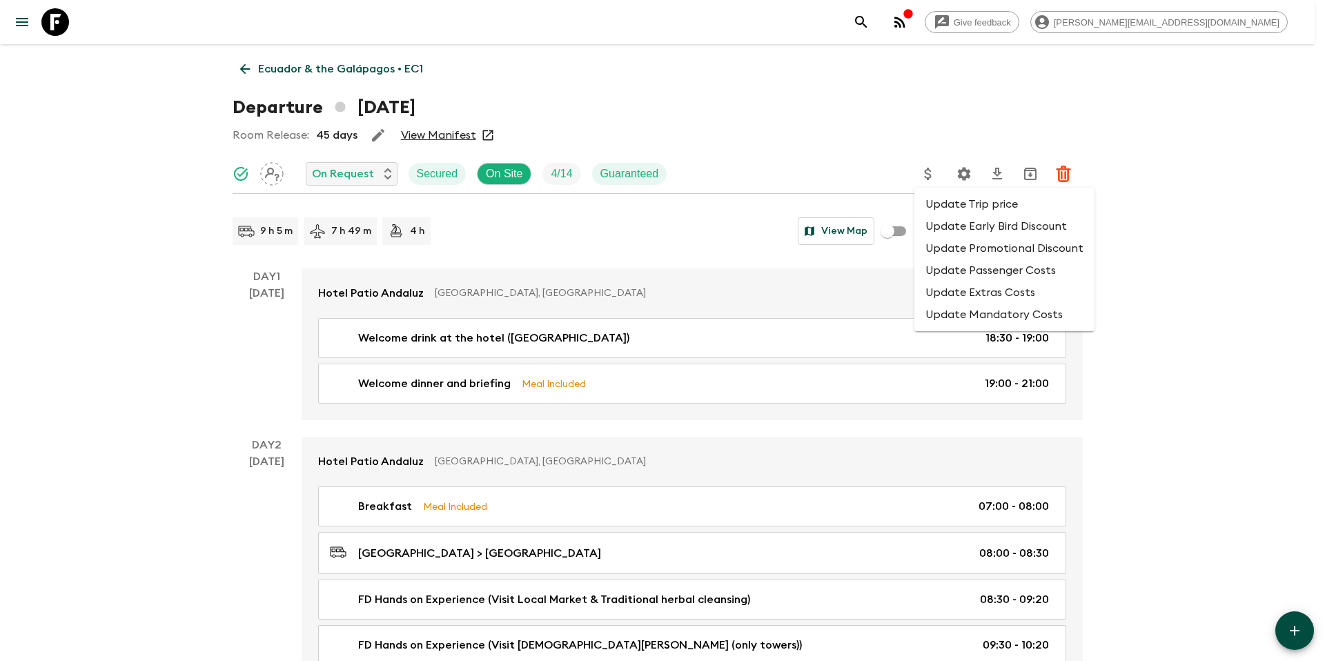
click at [951, 251] on li "Update Promotional Discount" at bounding box center [1004, 248] width 180 height 22
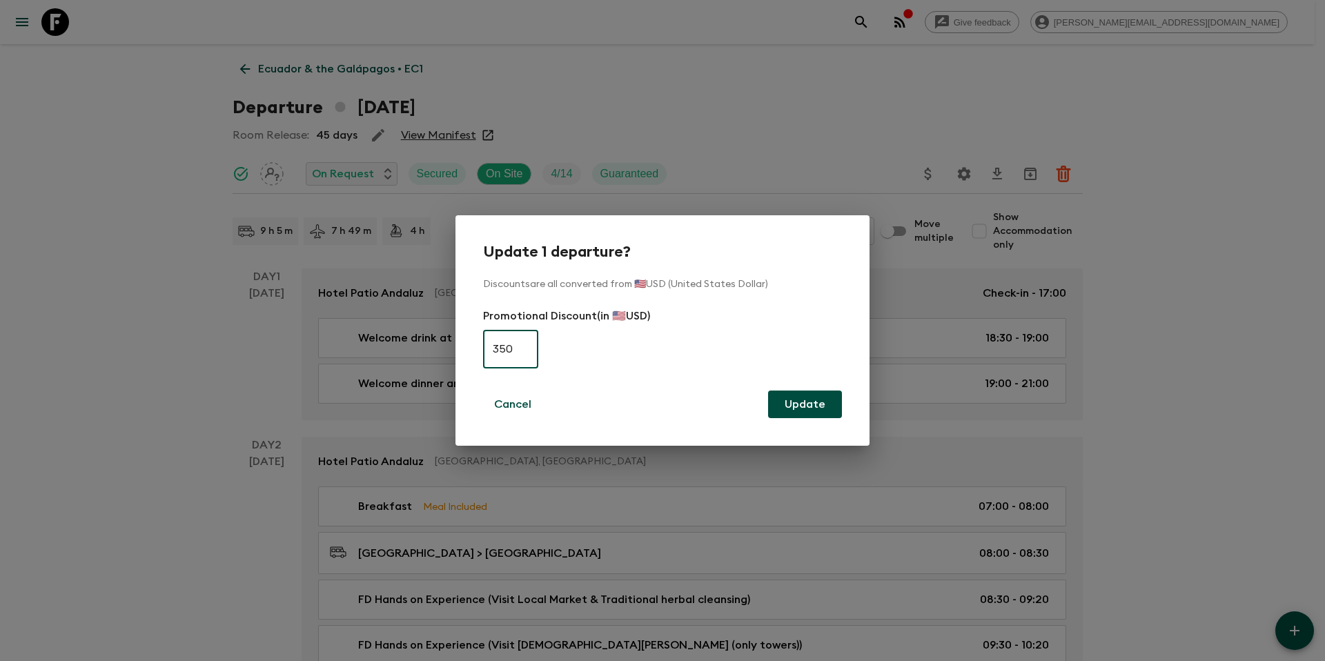
click at [493, 348] on input "350" at bounding box center [510, 349] width 55 height 39
type input "0"
click at [815, 401] on button "Update" at bounding box center [805, 405] width 74 height 28
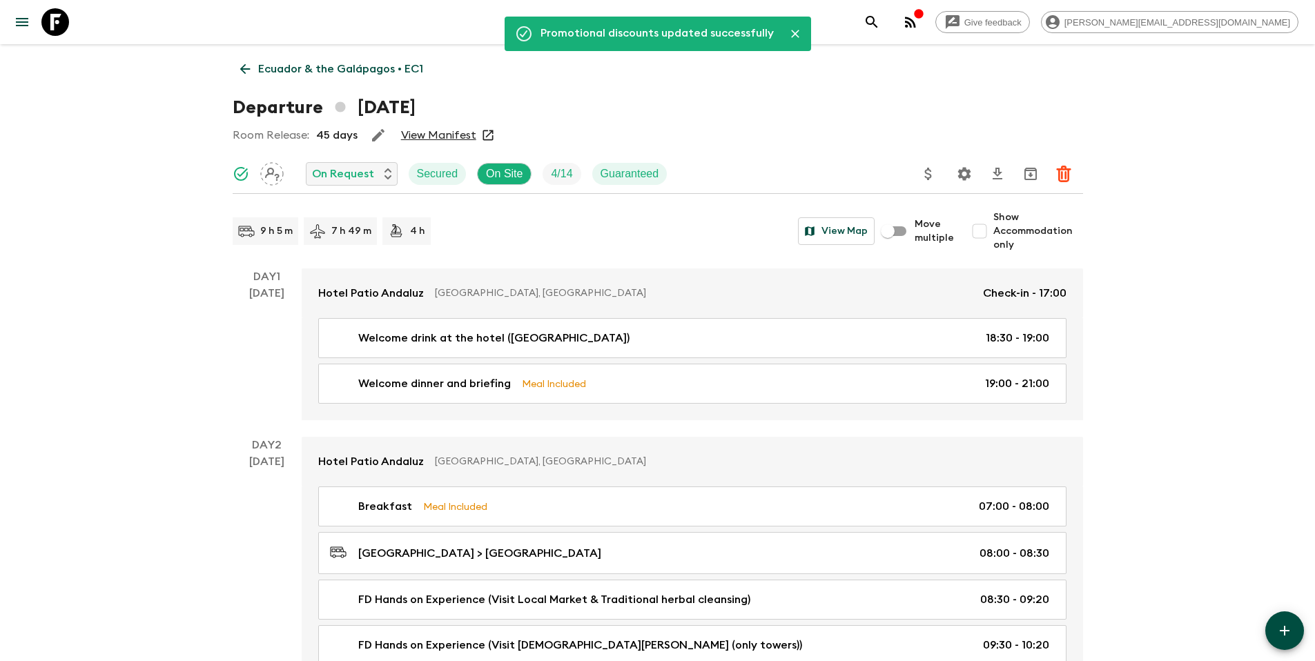
click at [380, 76] on p "Ecuador & the Galápagos • EC1" at bounding box center [340, 69] width 165 height 17
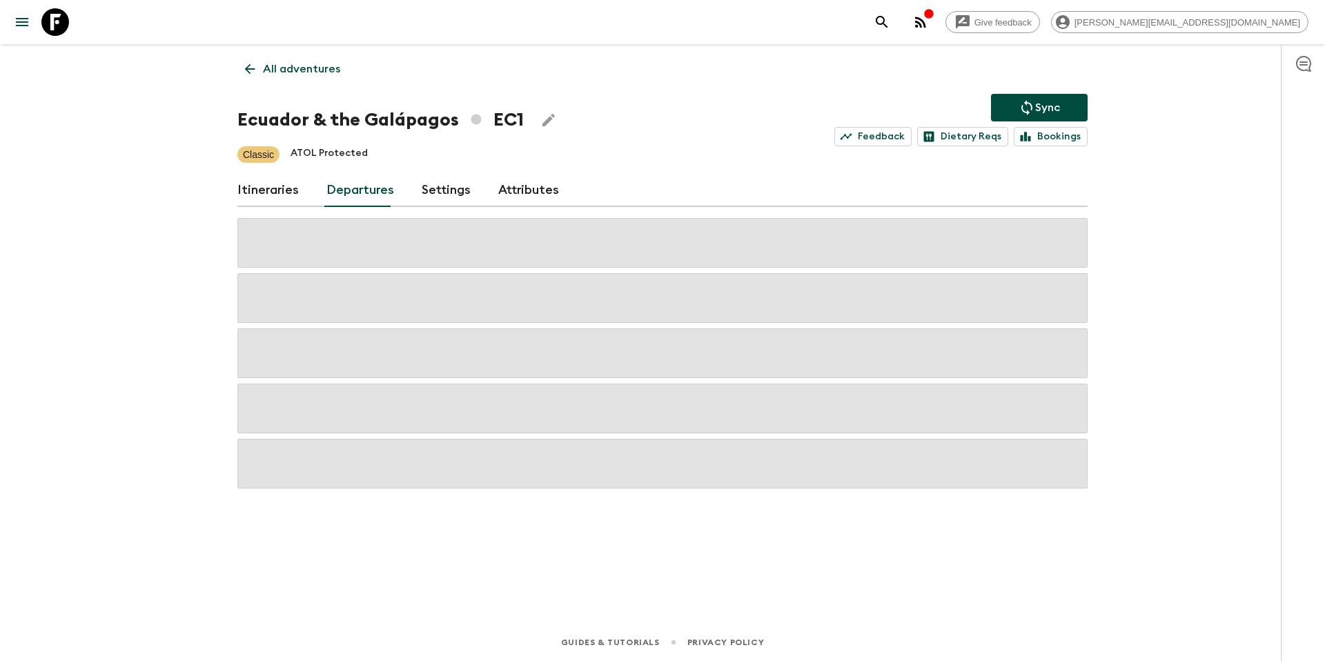
click at [1035, 107] on p "Sync" at bounding box center [1047, 107] width 25 height 17
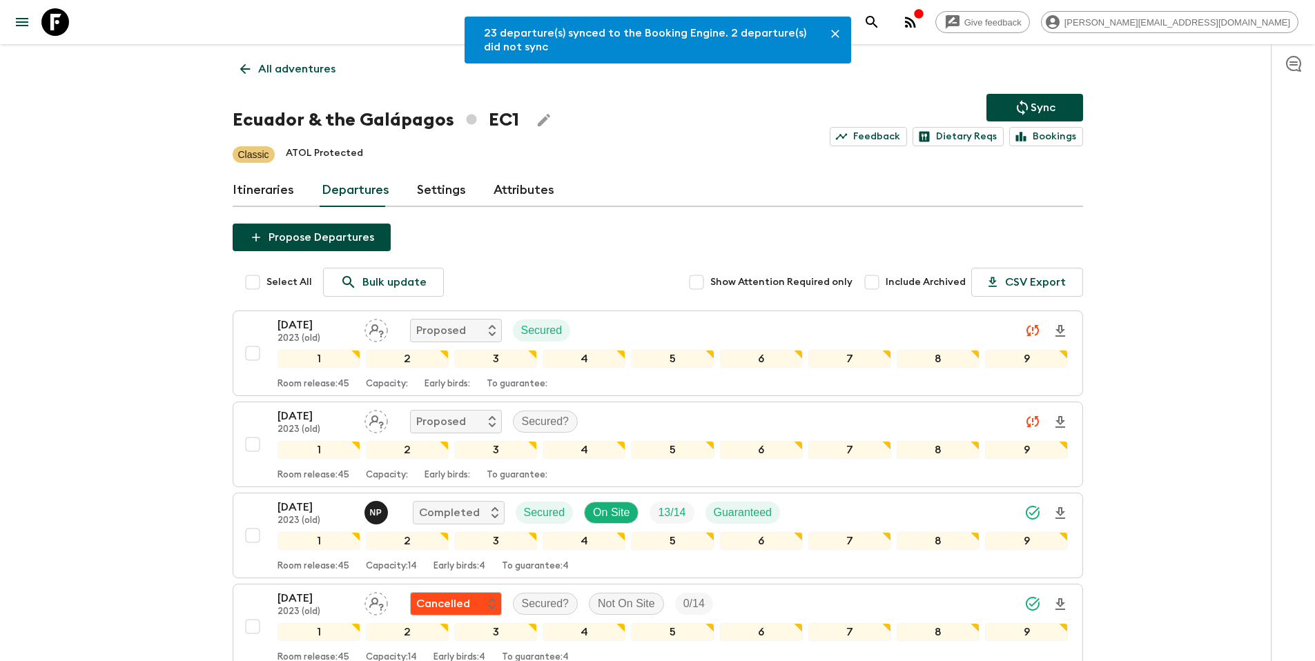
click at [282, 78] on link "All adventures" at bounding box center [288, 69] width 110 height 28
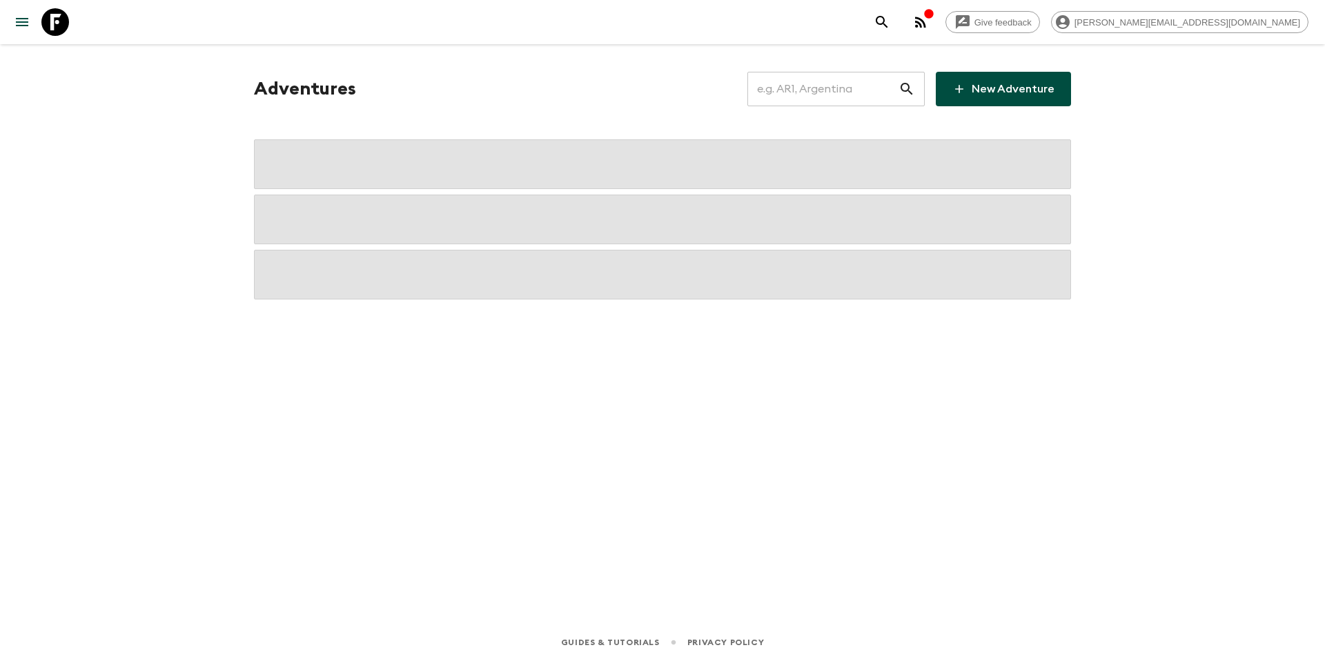
click at [830, 97] on input "text" at bounding box center [822, 89] width 151 height 39
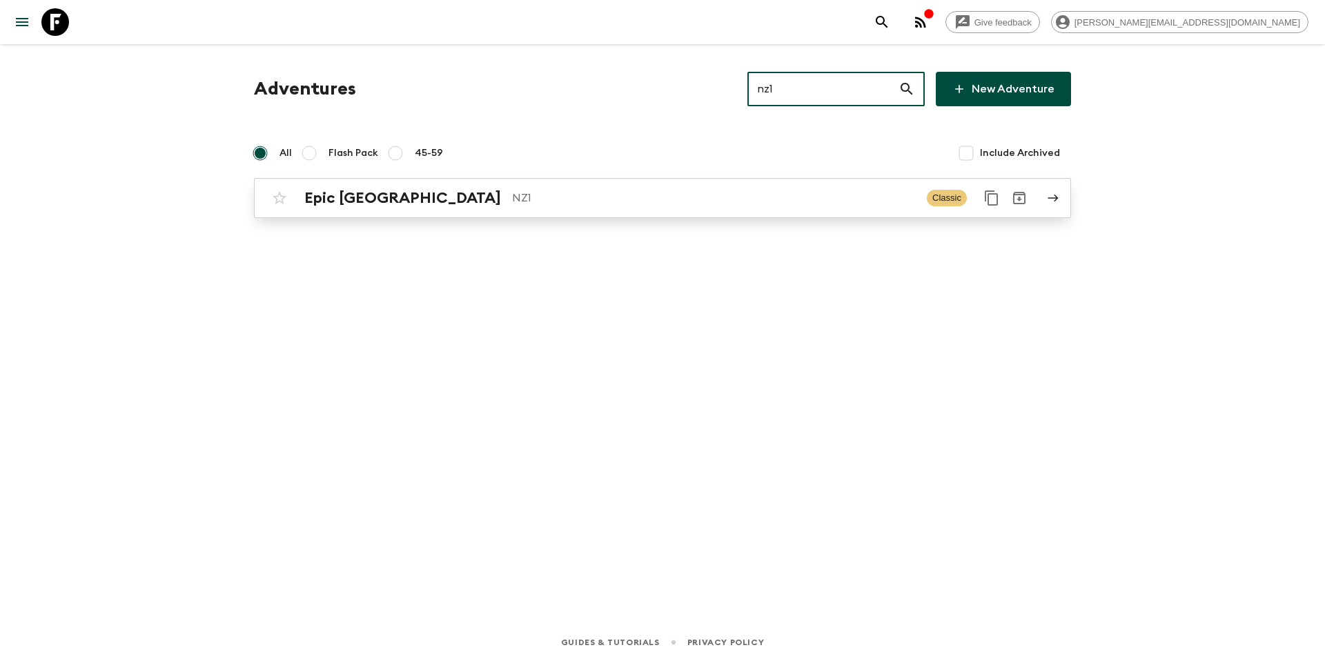
type input "nz1"
click at [660, 194] on p "NZ1" at bounding box center [714, 198] width 404 height 17
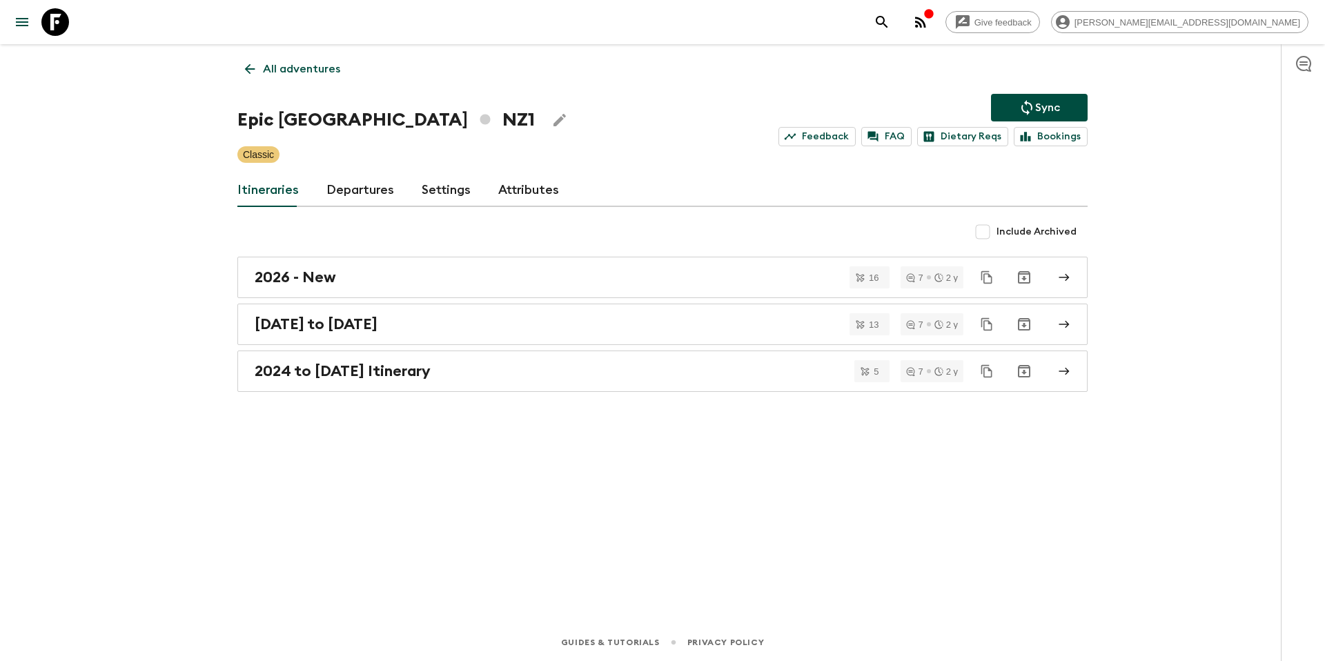
click at [338, 187] on link "Departures" at bounding box center [360, 190] width 68 height 33
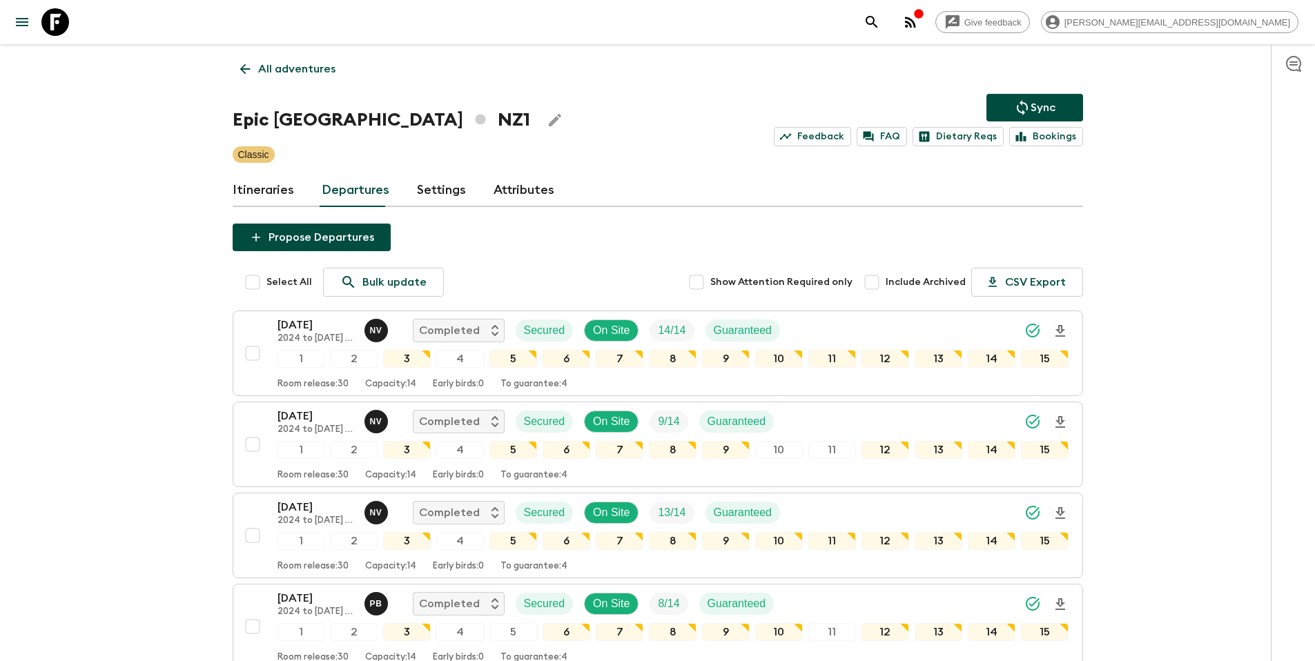
scroll to position [905, 0]
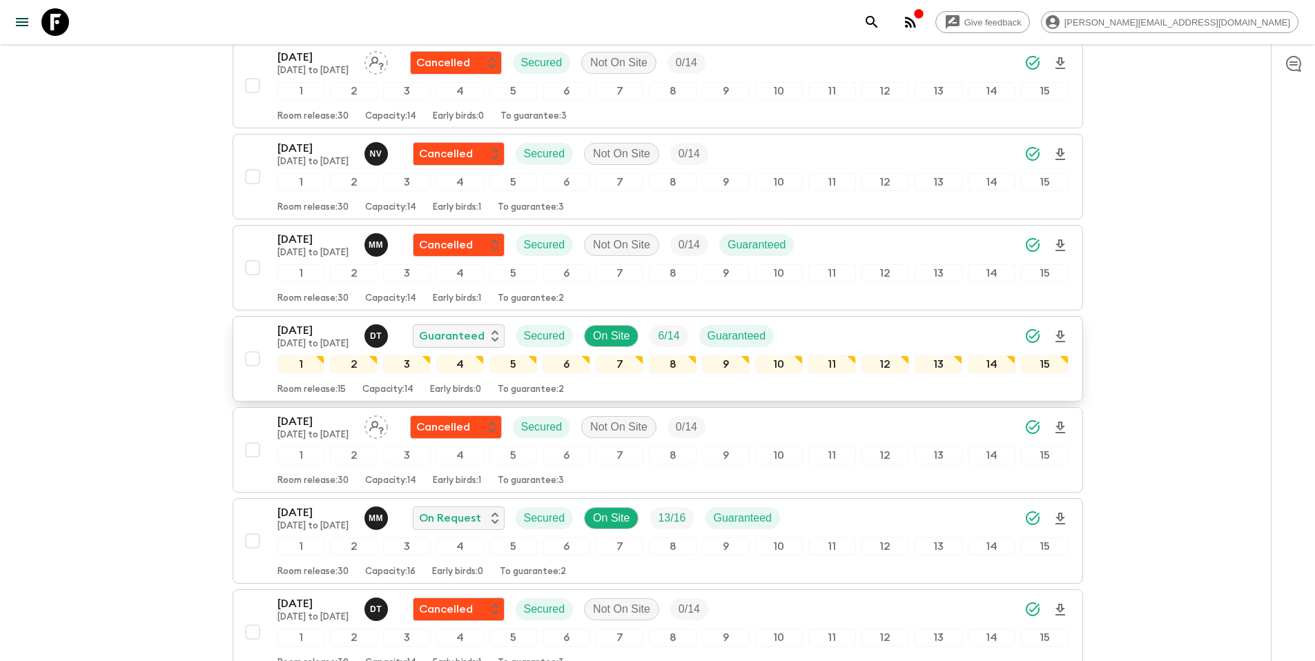
click at [855, 331] on div "[DATE] [DATE] to [DATE] D T Guaranteed Secured On Site 6 / 14 Guaranteed" at bounding box center [672, 336] width 791 height 28
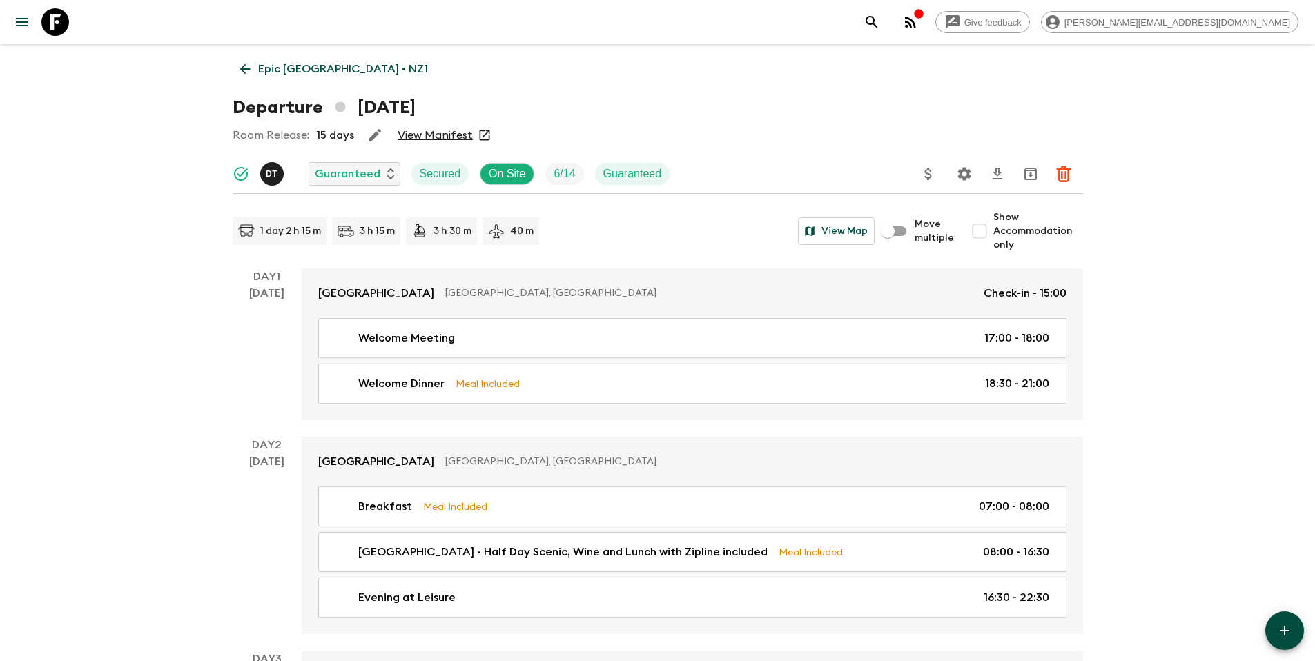
click at [929, 171] on icon "Update Price, Early Bird Discount and Costs" at bounding box center [928, 174] width 17 height 17
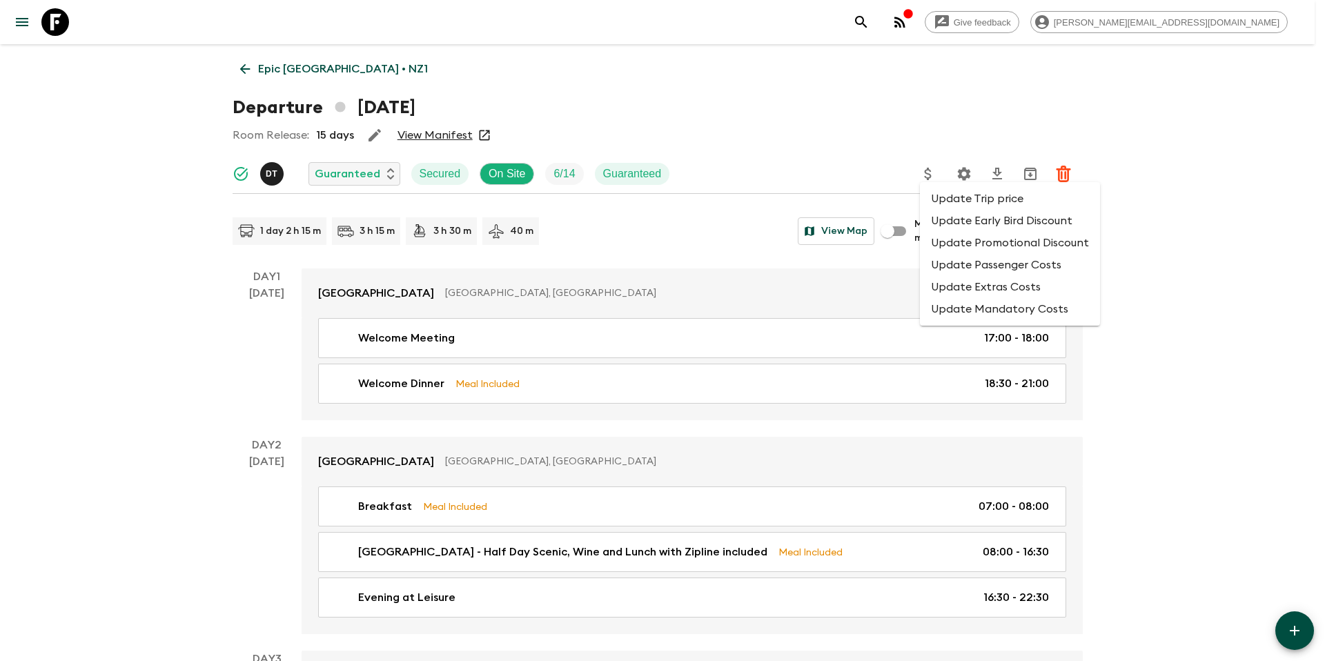
click at [949, 238] on li "Update Promotional Discount" at bounding box center [1010, 243] width 180 height 22
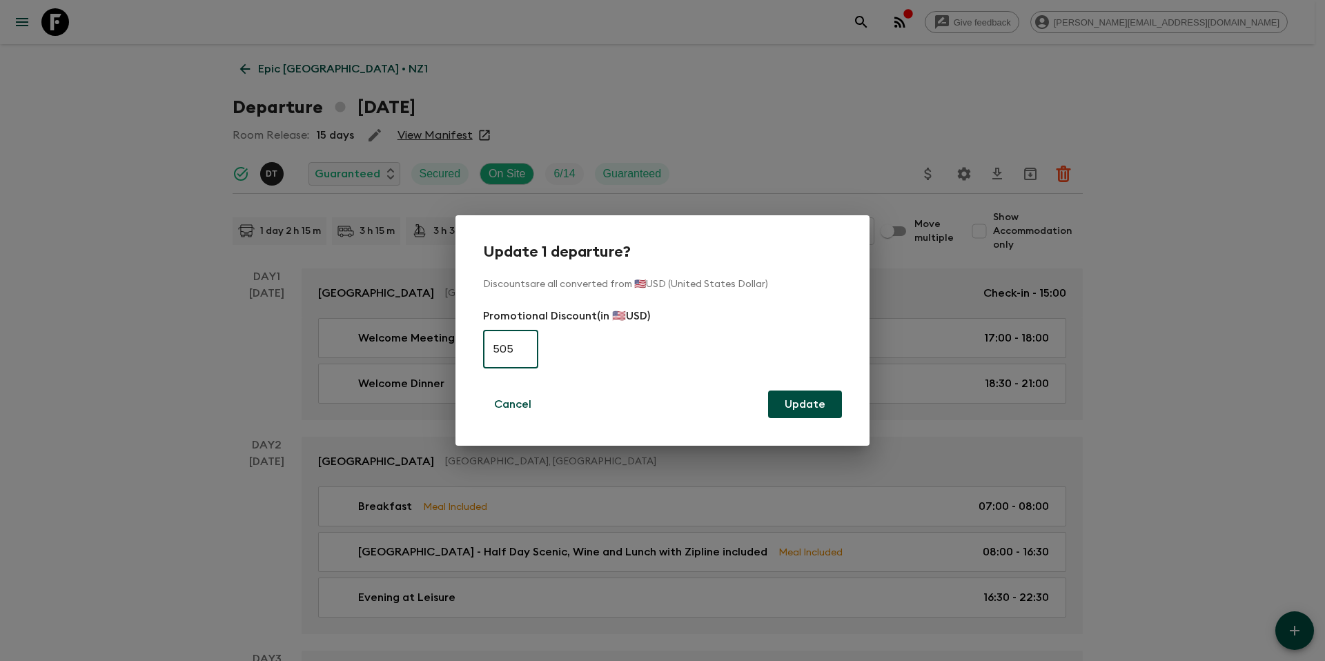
click at [509, 355] on input "505" at bounding box center [510, 349] width 55 height 39
type input "0"
click at [807, 407] on button "Update" at bounding box center [805, 405] width 74 height 28
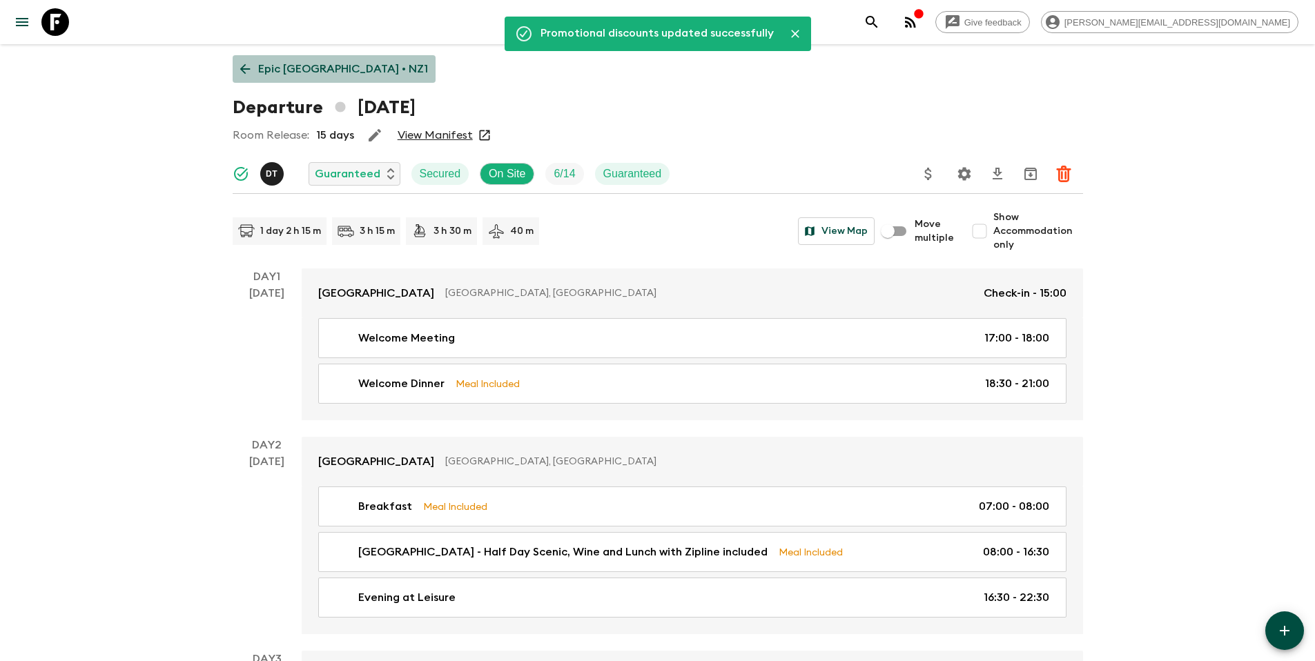
click at [349, 71] on p "Epic [GEOGRAPHIC_DATA] • NZ1" at bounding box center [343, 69] width 170 height 17
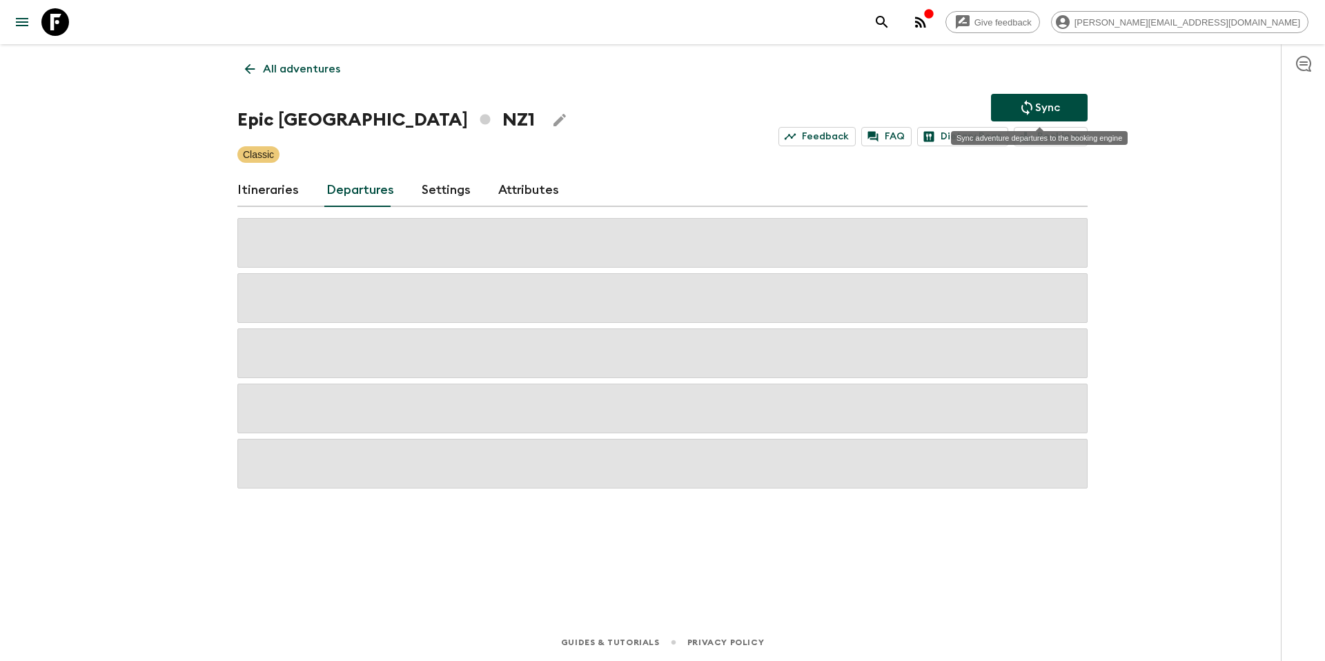
click at [1057, 110] on p "Sync" at bounding box center [1047, 107] width 25 height 17
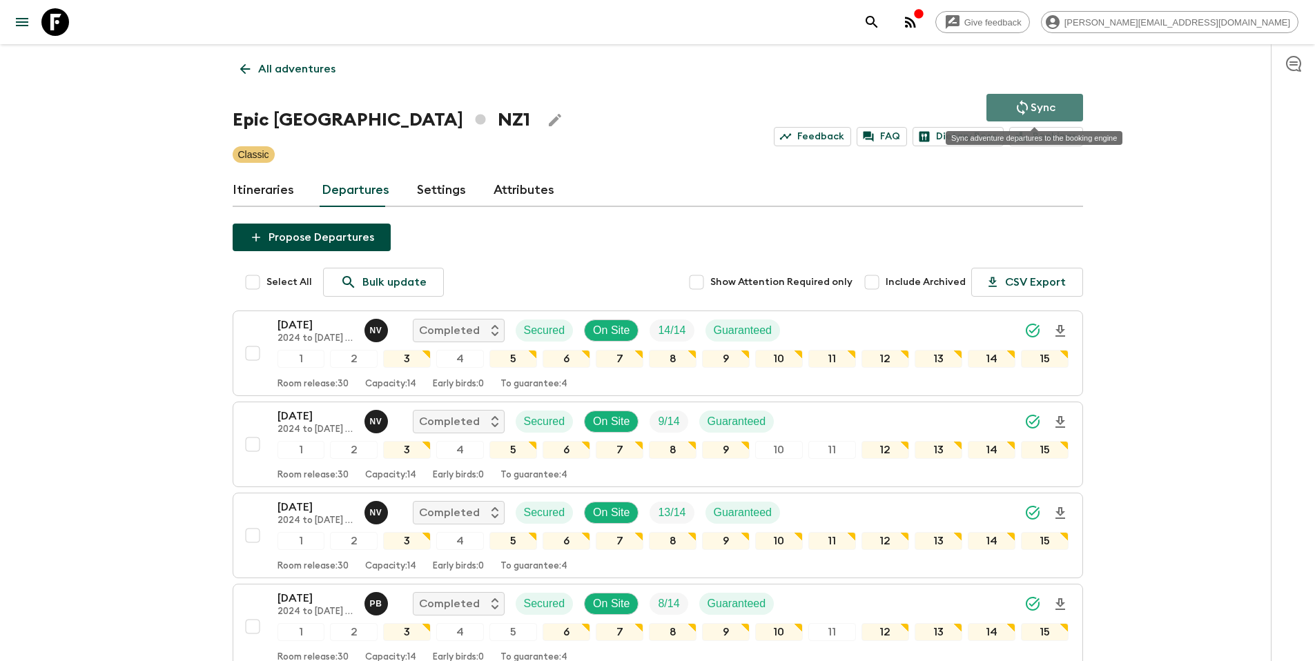
click at [1057, 108] on button "Sync" at bounding box center [1034, 108] width 97 height 28
click at [312, 74] on p "All adventures" at bounding box center [296, 69] width 77 height 17
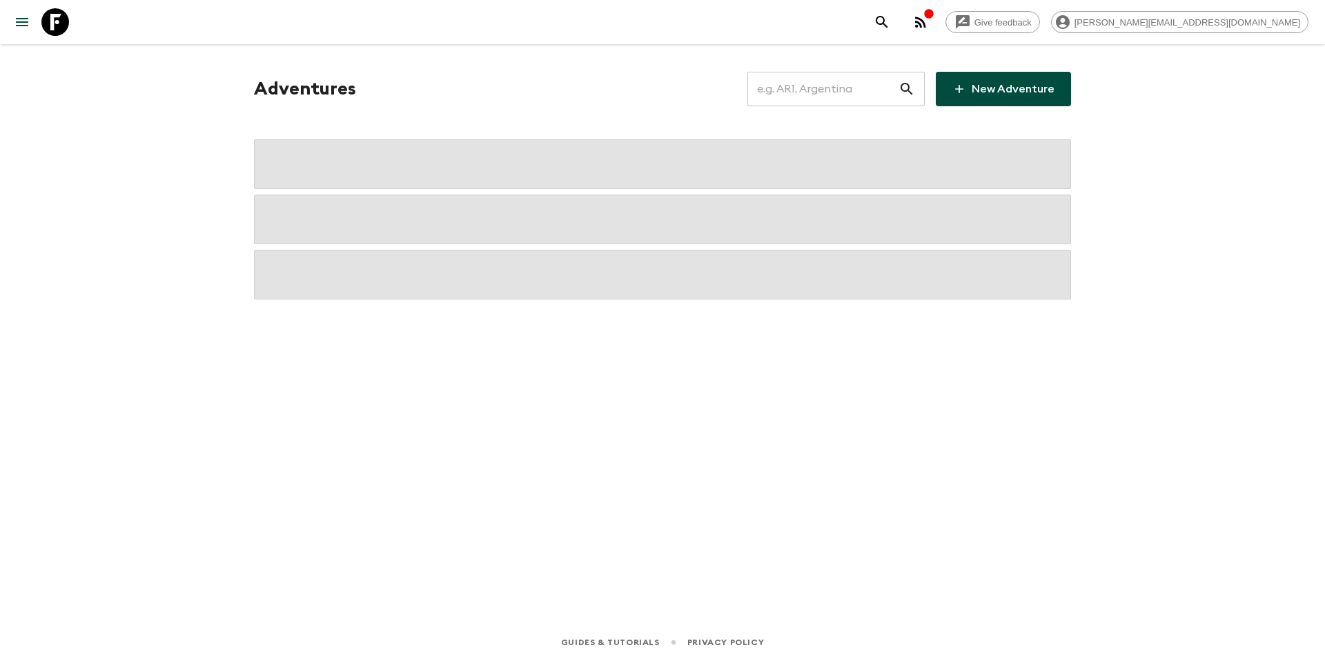
click at [856, 99] on input "text" at bounding box center [822, 89] width 151 height 39
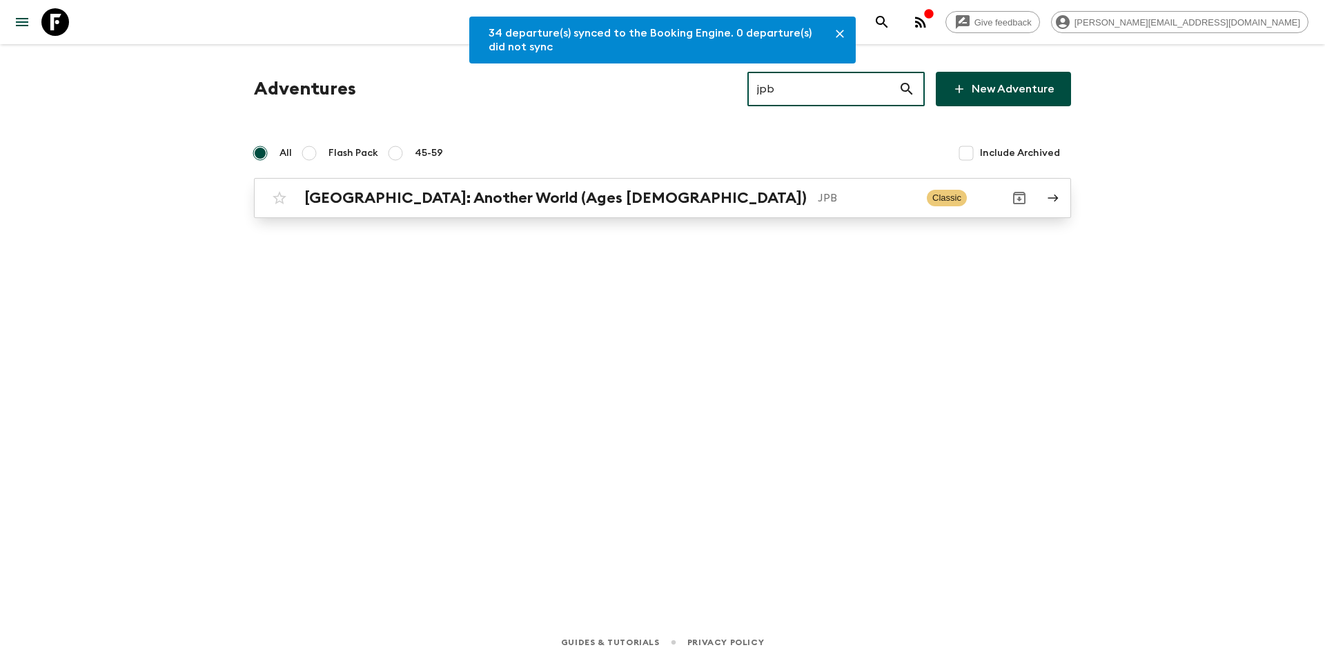
type input "jpb"
click at [818, 191] on p "JPB" at bounding box center [867, 198] width 98 height 17
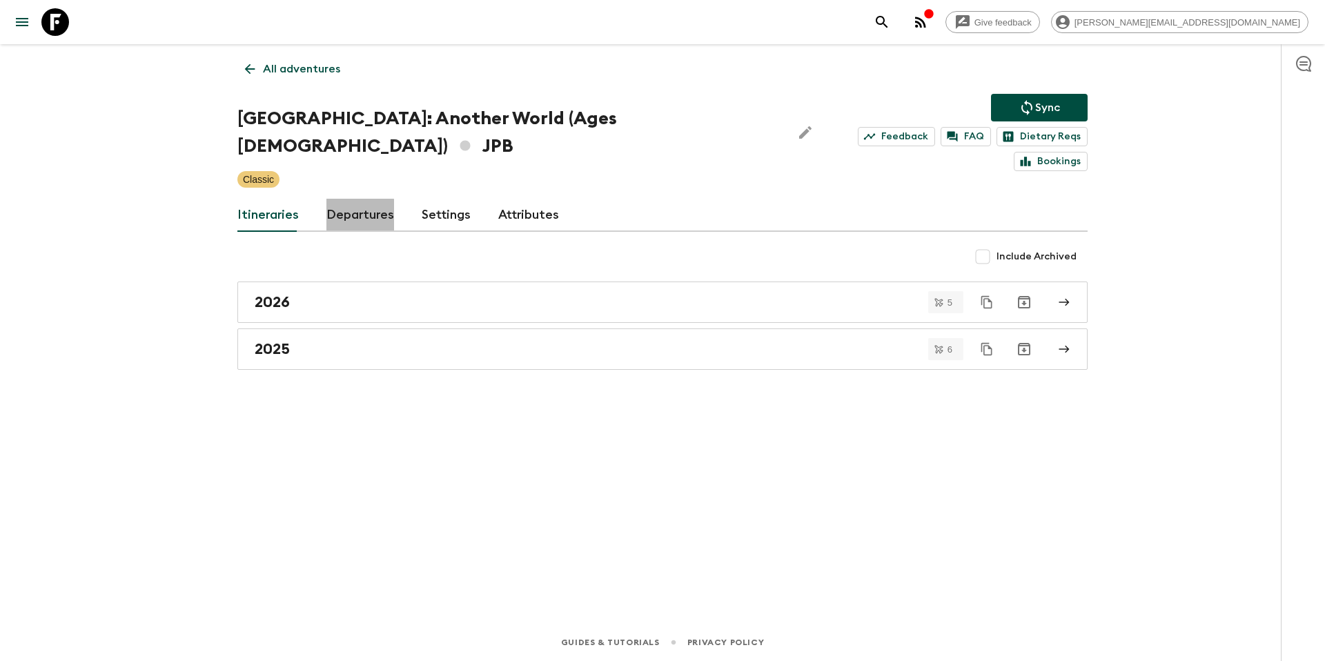
click at [340, 199] on link "Departures" at bounding box center [360, 215] width 68 height 33
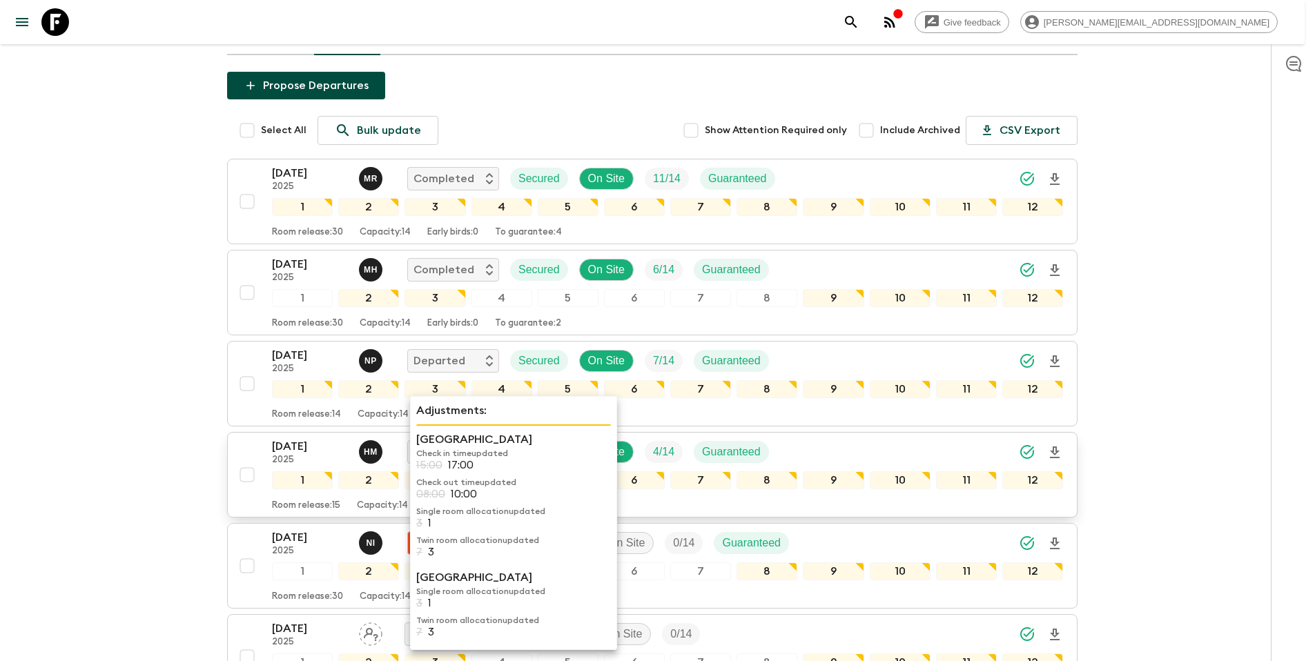
scroll to position [180, 0]
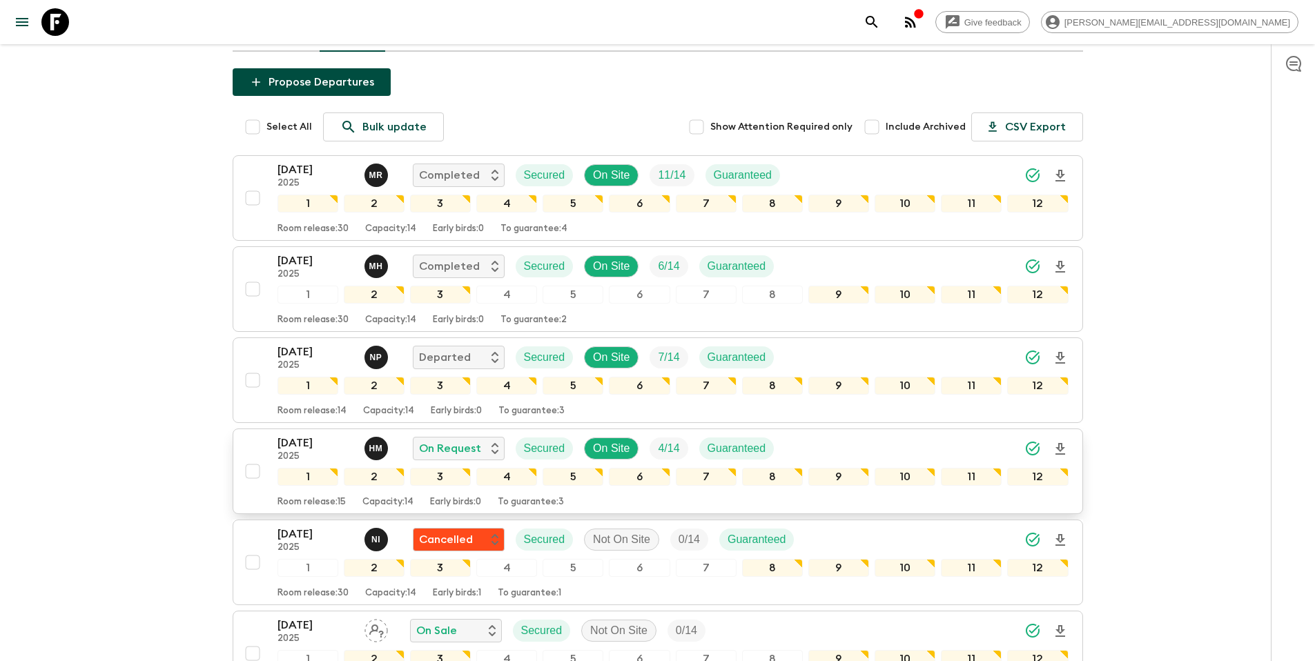
click at [834, 435] on div "[DATE] 2025 H M On Request Secured On Site 4 / 14 Guaranteed" at bounding box center [672, 449] width 791 height 28
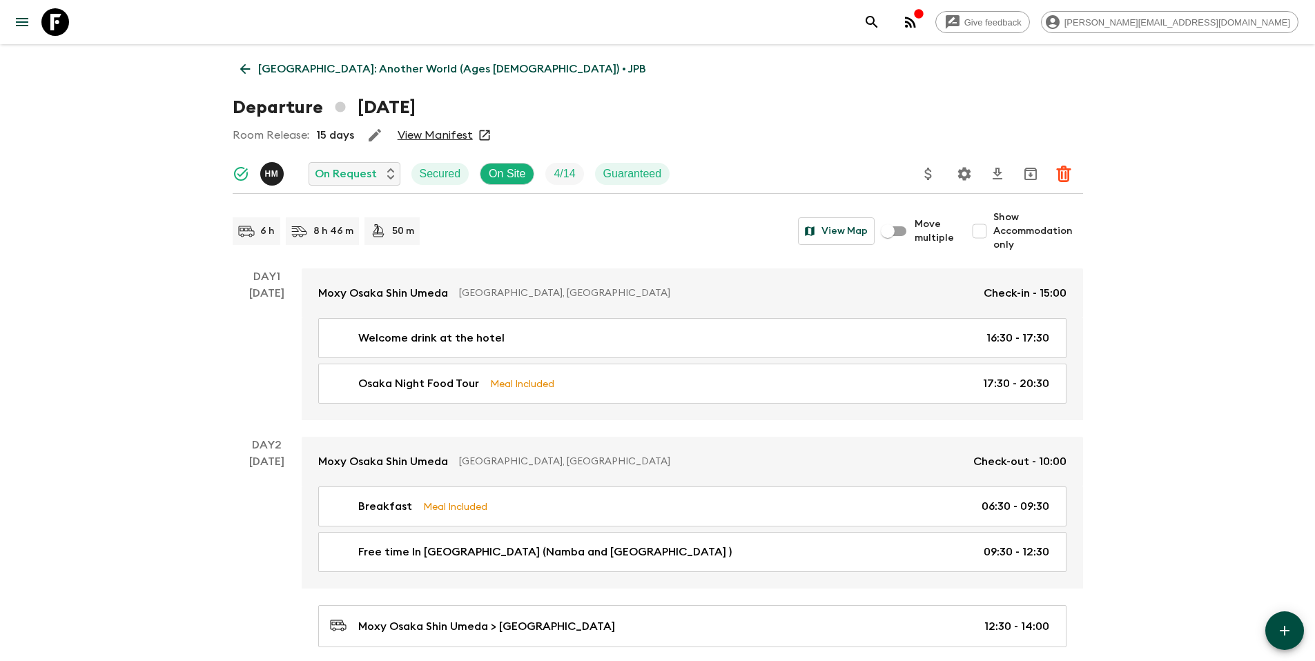
click at [935, 175] on icon "Update Price, Early Bird Discount and Costs" at bounding box center [928, 174] width 17 height 17
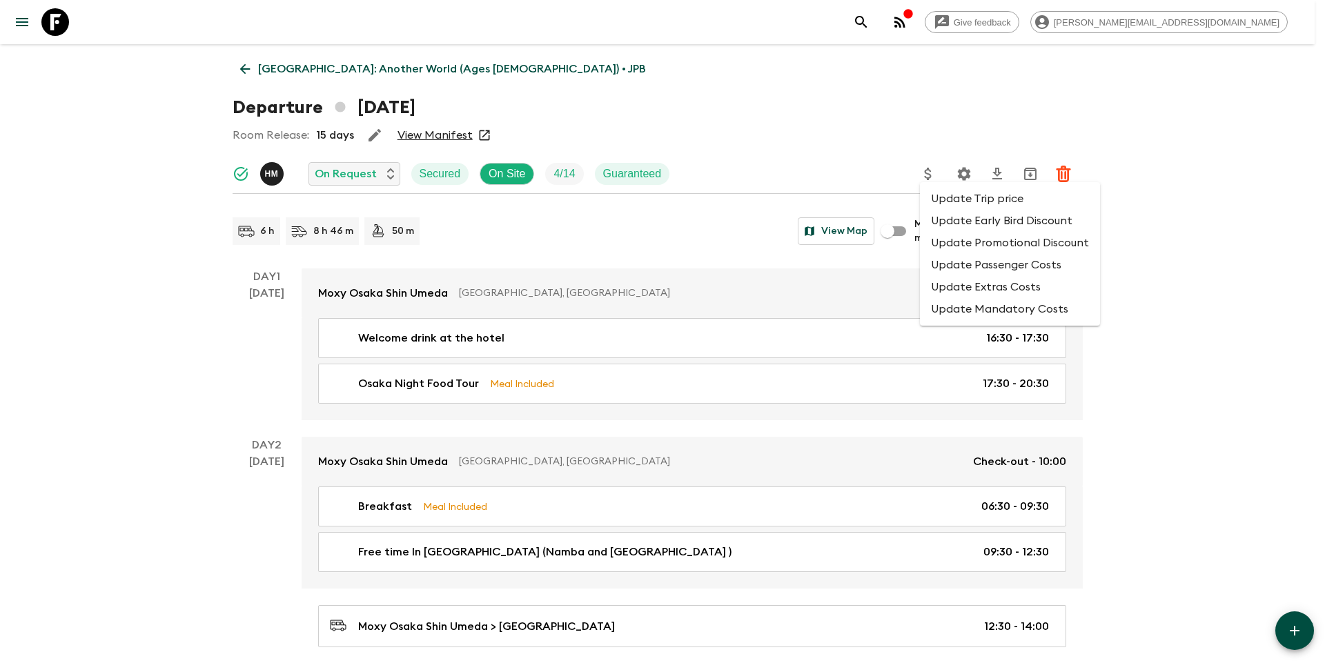
click at [953, 240] on li "Update Promotional Discount" at bounding box center [1010, 243] width 180 height 22
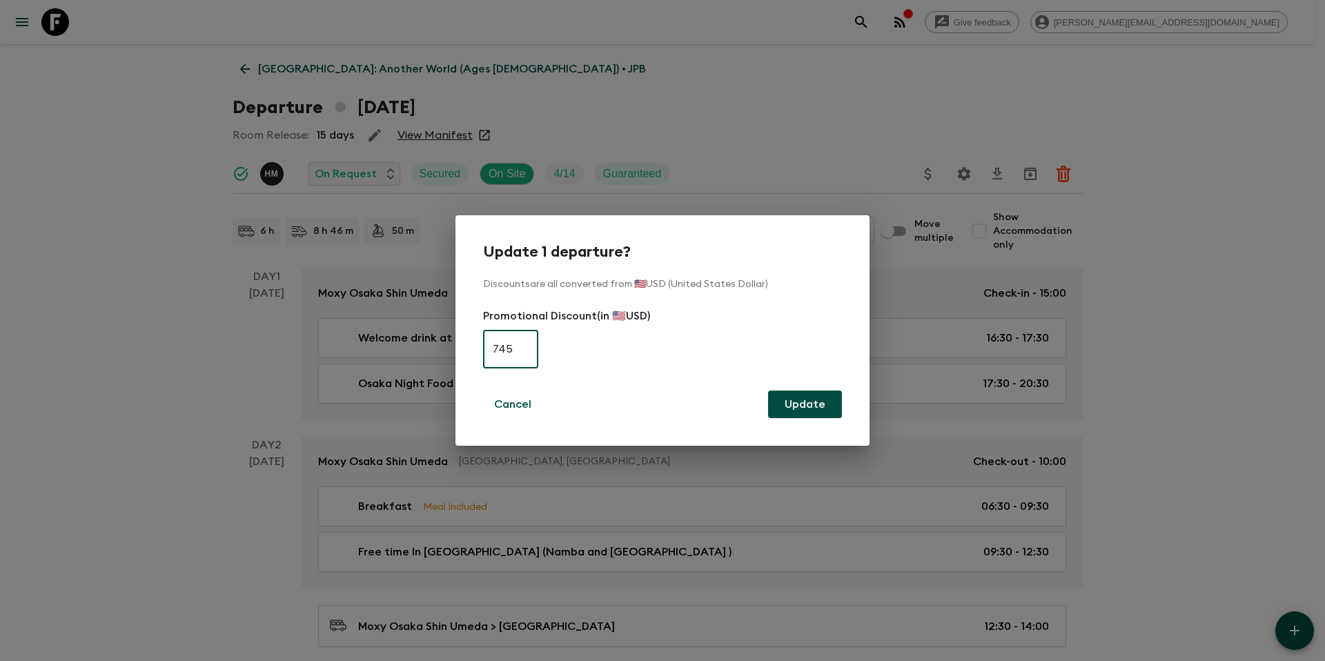
click at [503, 348] on input "745" at bounding box center [510, 349] width 55 height 39
click at [503, 349] on input "745" at bounding box center [510, 349] width 55 height 39
type input "0"
click at [816, 407] on button "Update" at bounding box center [805, 405] width 74 height 28
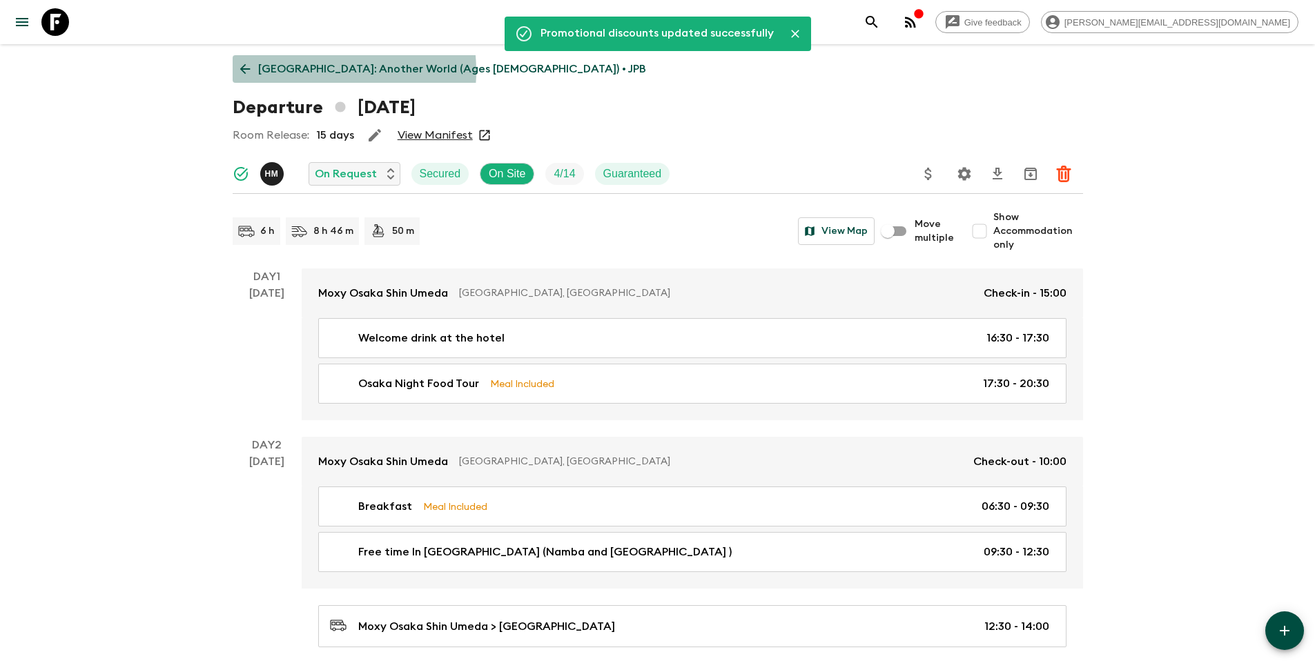
click at [304, 71] on p "[GEOGRAPHIC_DATA]: Another World (Ages [DEMOGRAPHIC_DATA]) • JPB" at bounding box center [452, 69] width 388 height 17
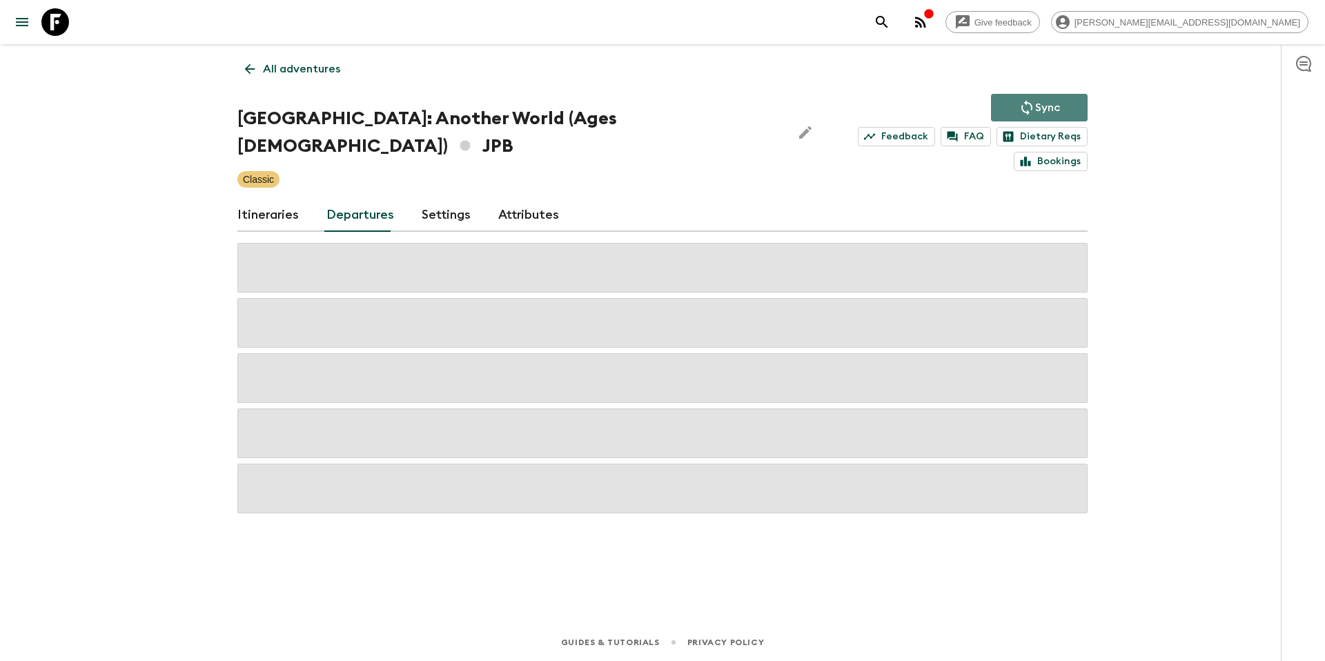
click at [1025, 104] on icon "Sync adventure departures to the booking engine" at bounding box center [1026, 107] width 11 height 15
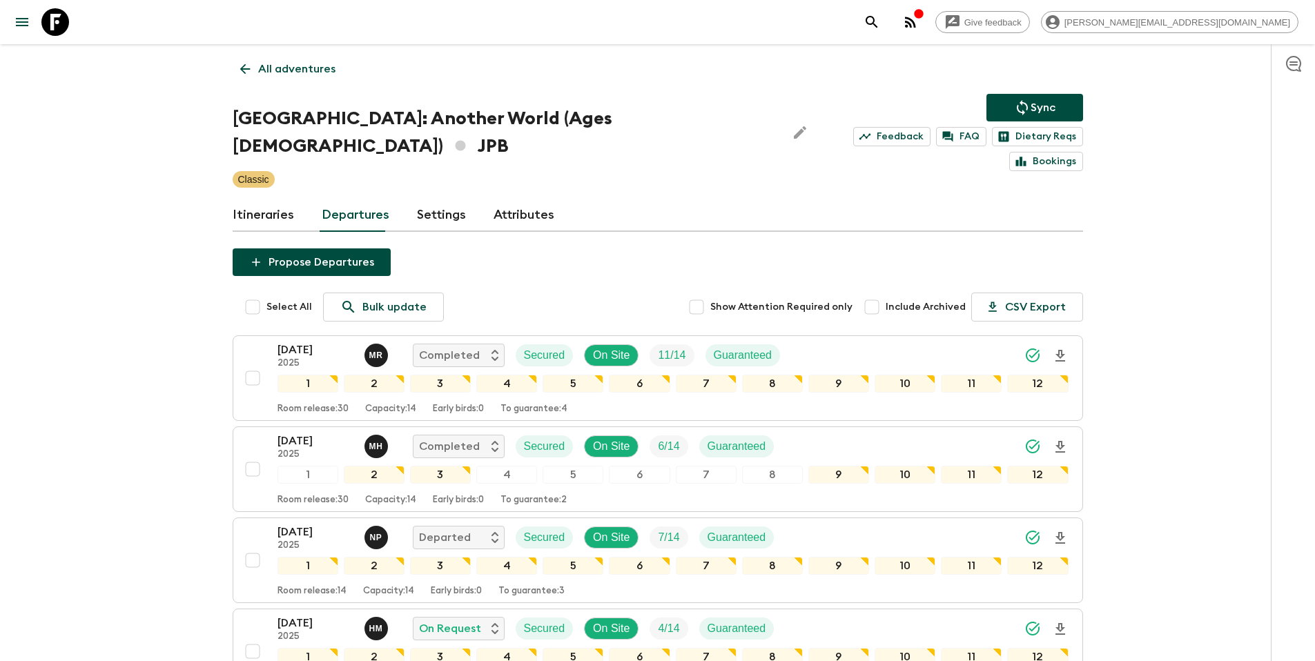
click at [1012, 101] on button "Sync" at bounding box center [1034, 108] width 97 height 28
